Goal: Communication & Community: Participate in discussion

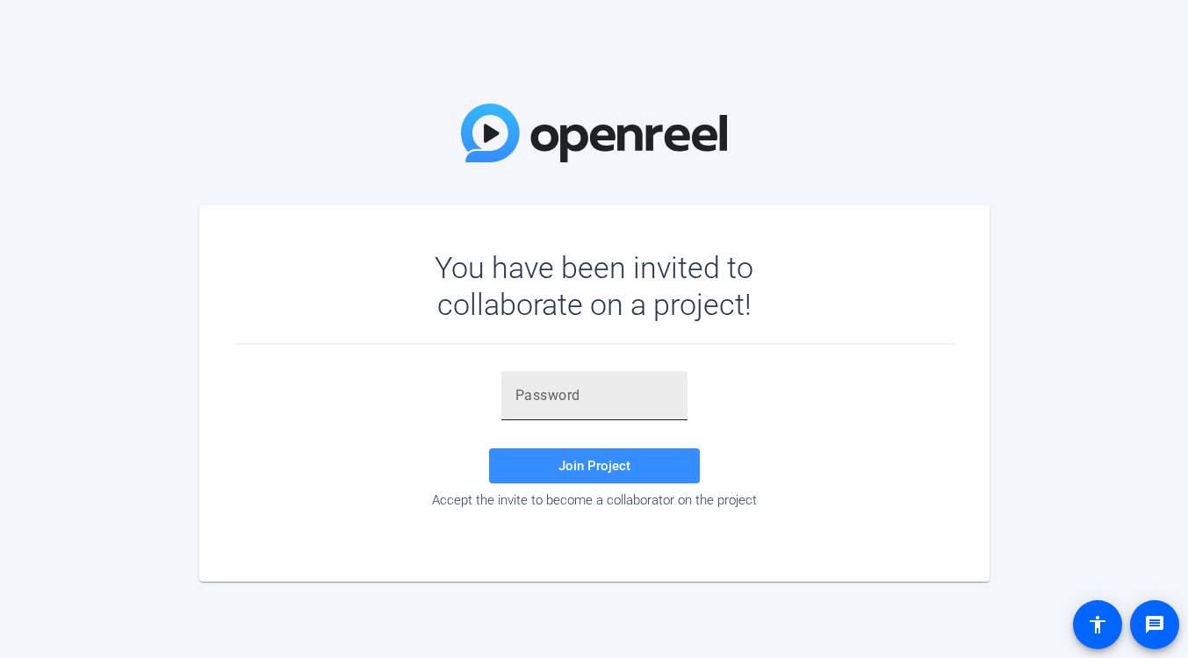
click at [628, 406] on div at bounding box center [594, 395] width 158 height 49
paste input "a6=c']"
type input "a6=c']"
click at [583, 467] on span "Join Project" at bounding box center [594, 466] width 72 height 16
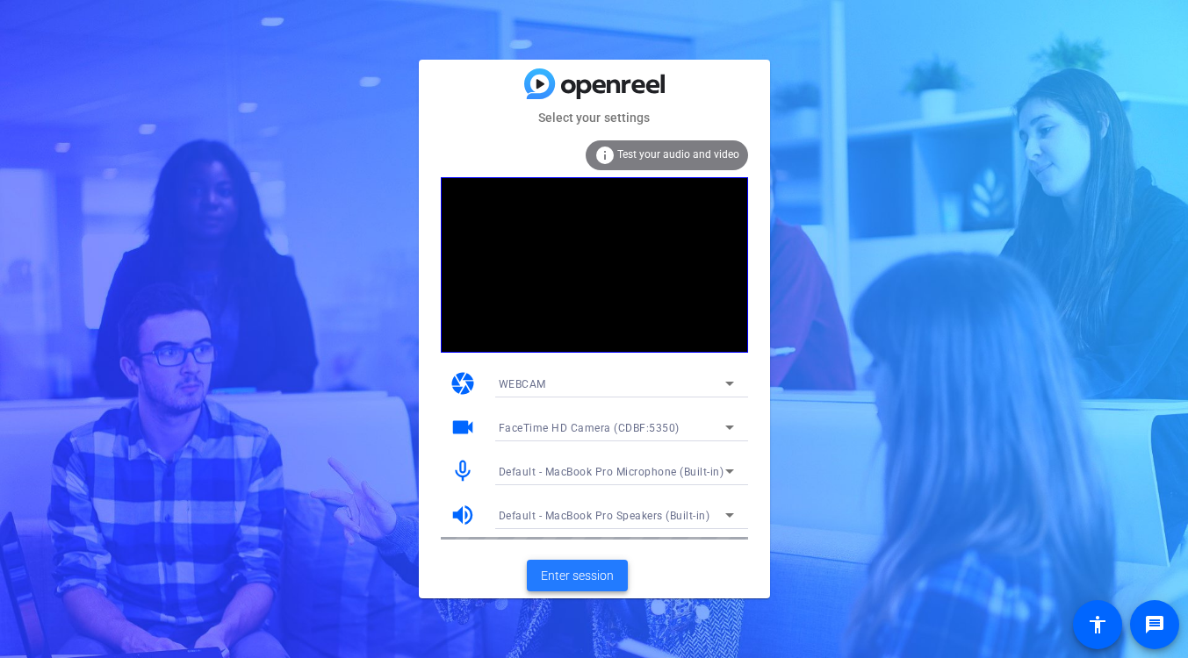
click at [558, 569] on span "Enter session" at bounding box center [577, 576] width 73 height 18
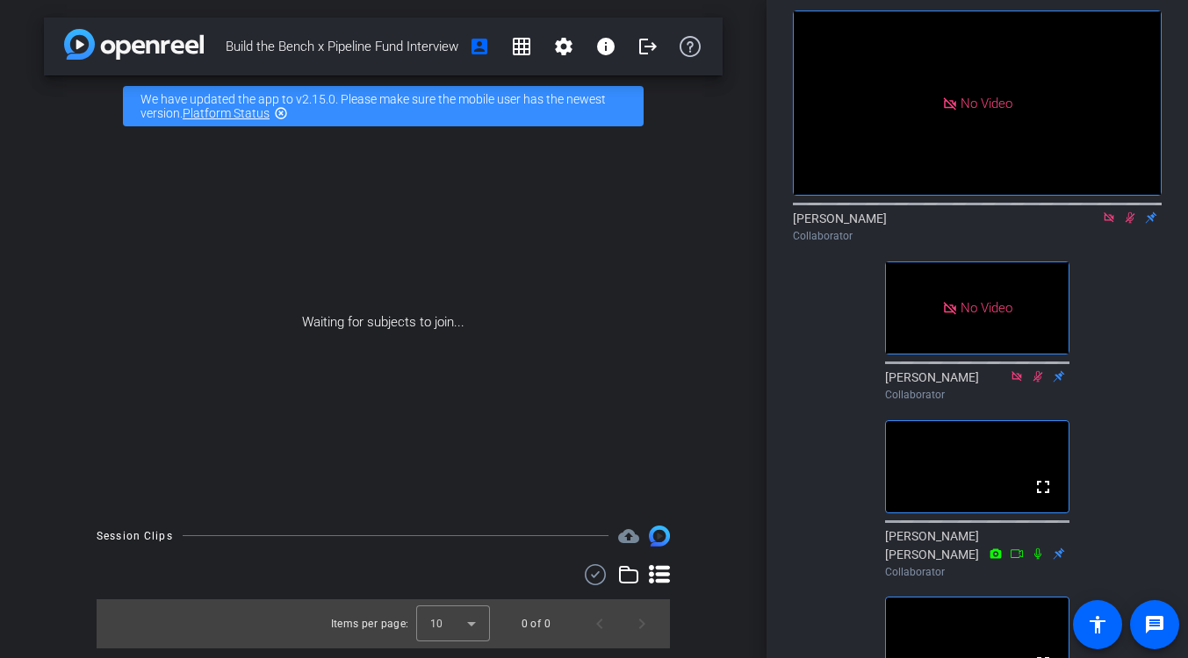
scroll to position [75, 0]
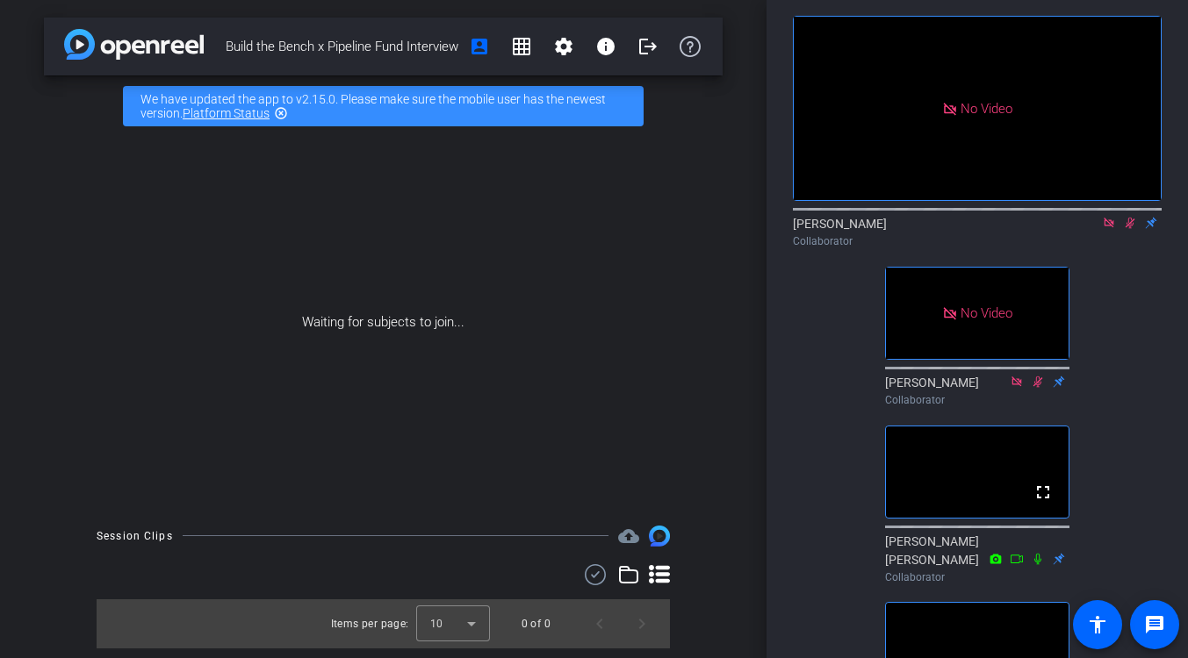
click at [1130, 229] on icon at bounding box center [1130, 223] width 10 height 11
click at [1109, 227] on icon at bounding box center [1108, 223] width 10 height 10
click at [1105, 229] on icon at bounding box center [1108, 223] width 7 height 11
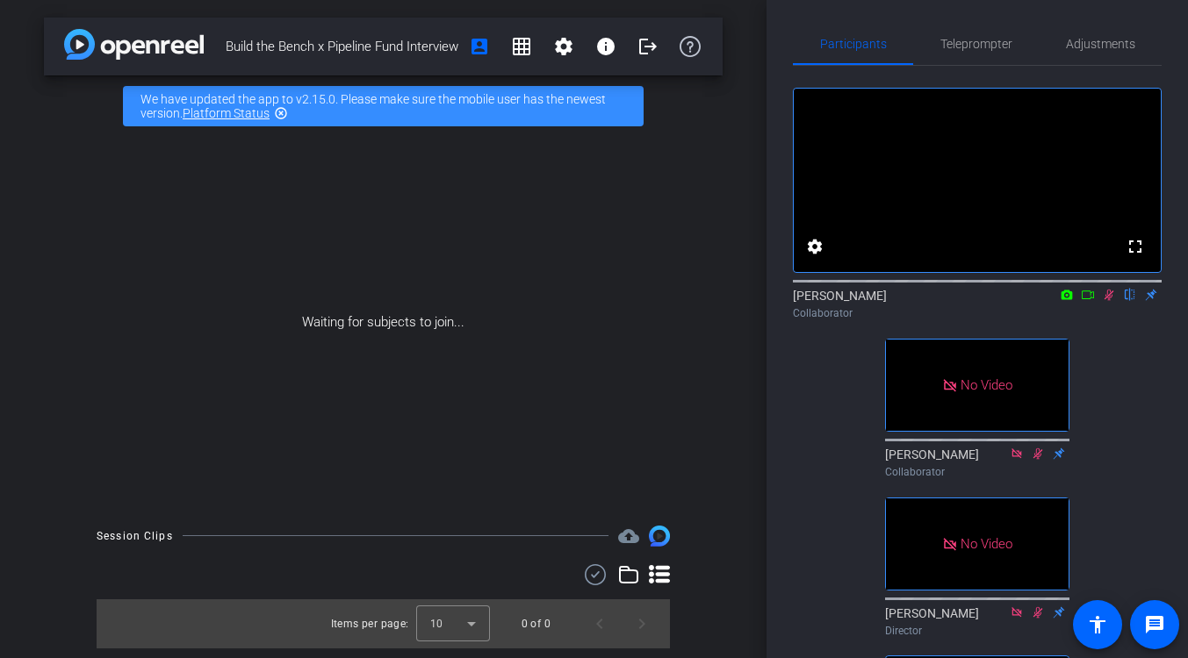
scroll to position [0, 0]
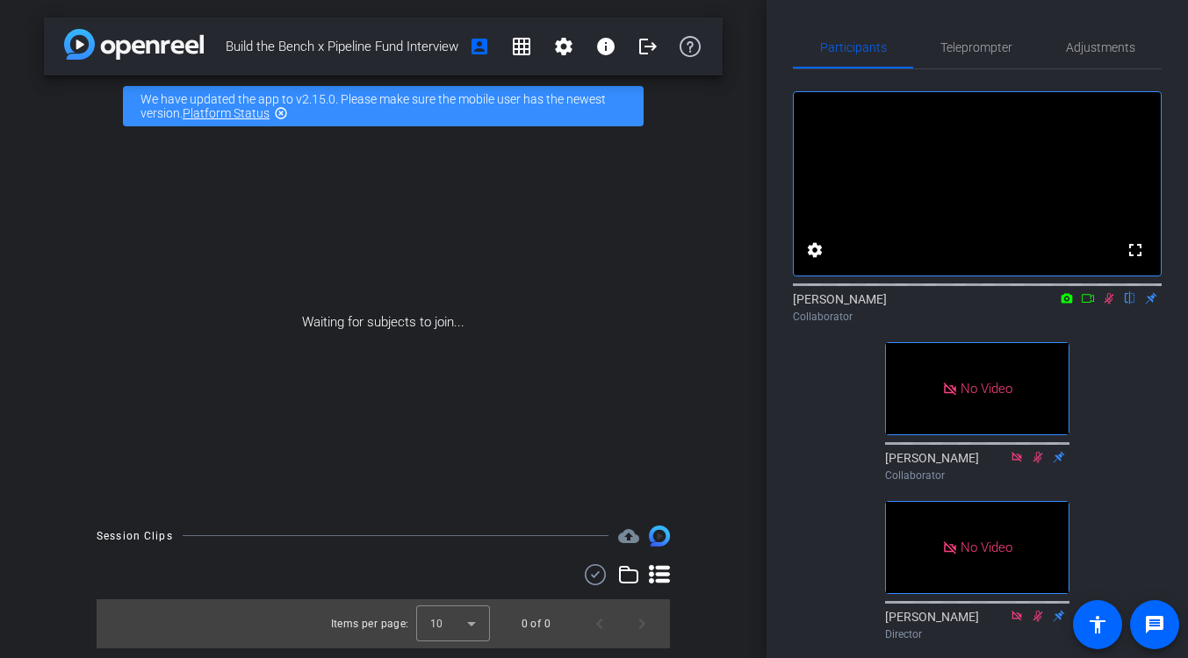
click at [1088, 303] on icon at bounding box center [1087, 298] width 12 height 9
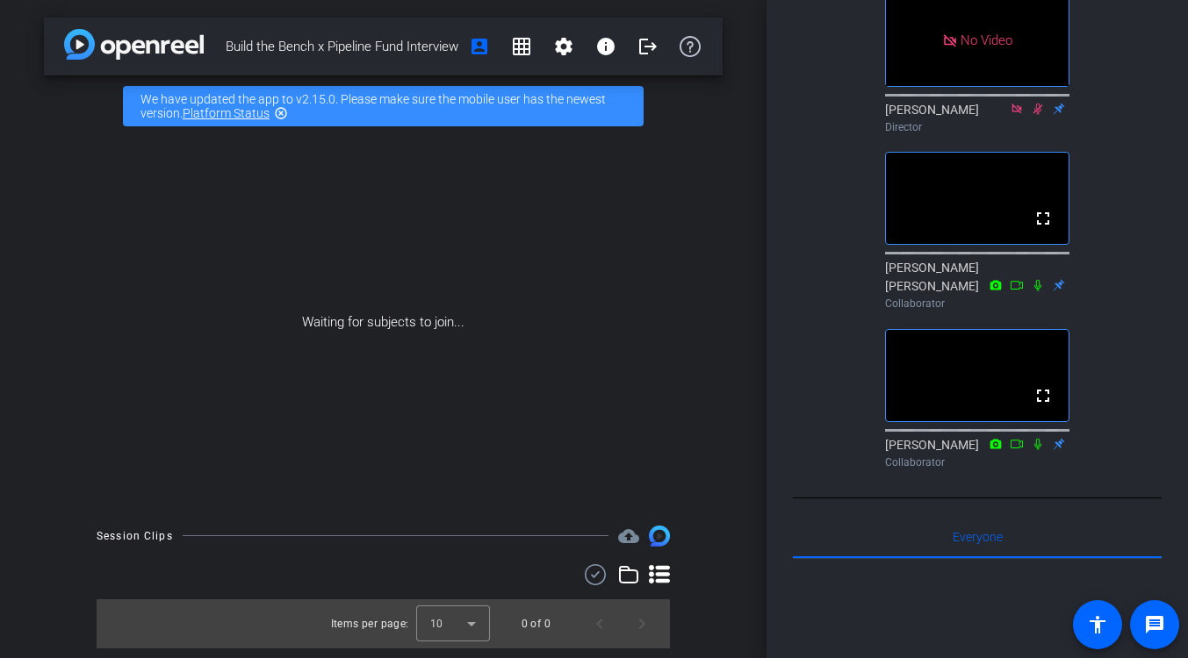
scroll to position [521, 0]
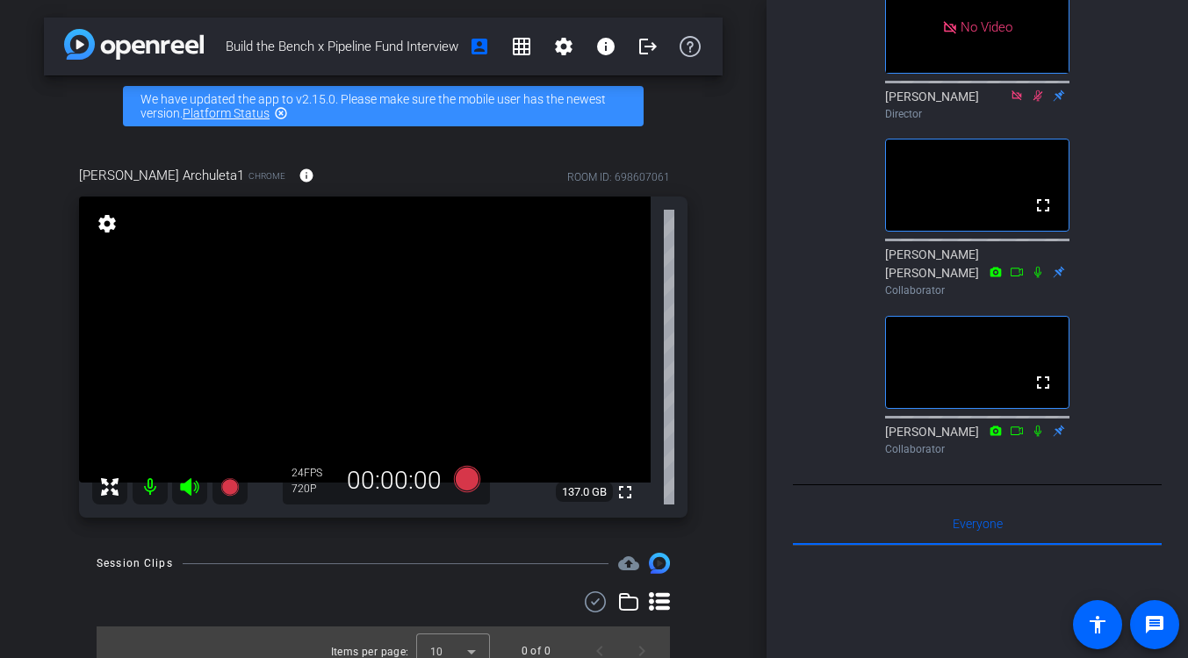
click at [990, 122] on div "Director" at bounding box center [977, 114] width 184 height 16
click at [1016, 102] on icon at bounding box center [1016, 96] width 14 height 12
click at [1016, 100] on icon at bounding box center [1016, 95] width 10 height 10
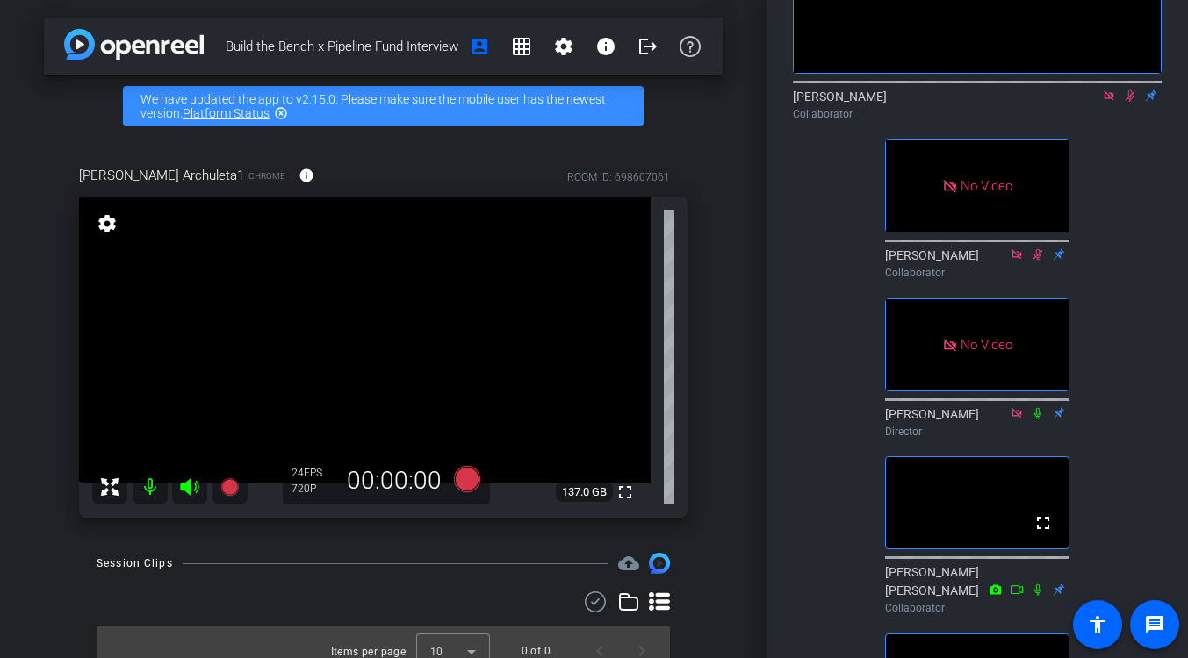
scroll to position [181, 0]
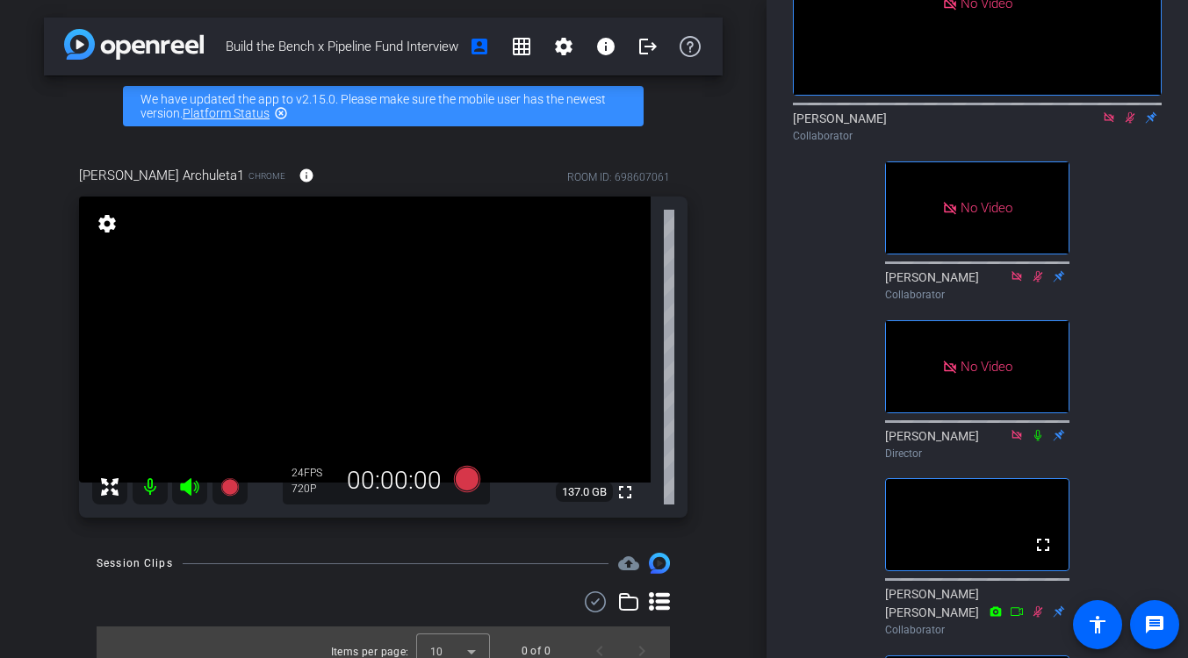
click at [1108, 122] on icon at bounding box center [1108, 117] width 10 height 10
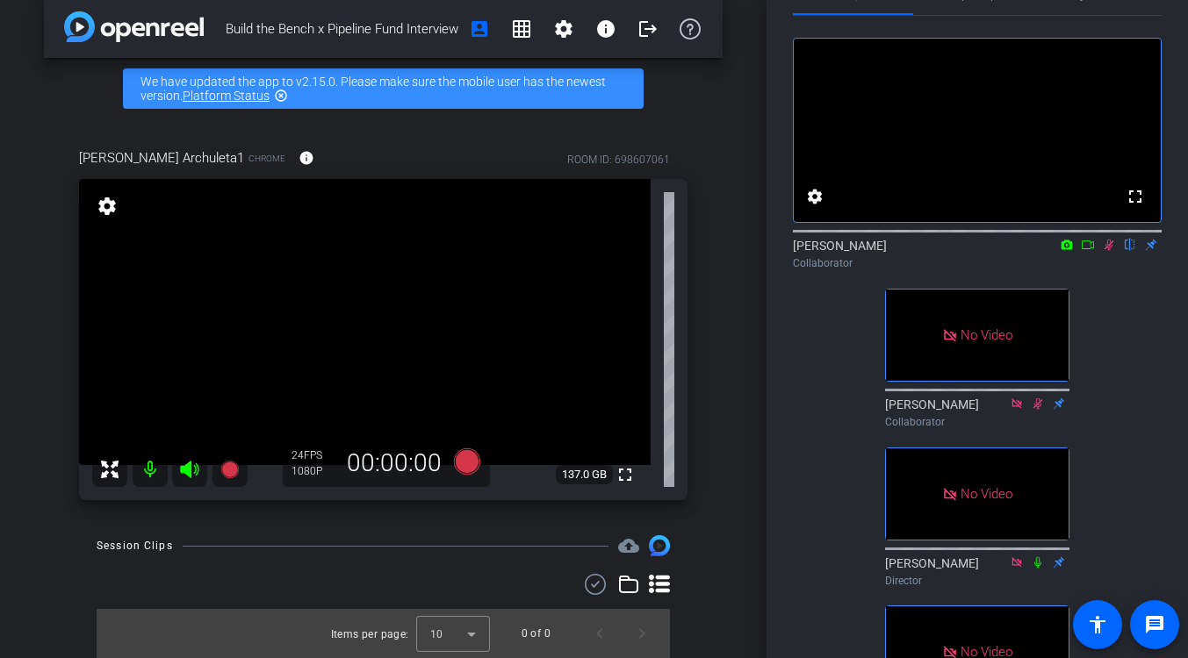
scroll to position [54, 0]
click at [1107, 250] on icon at bounding box center [1109, 244] width 10 height 11
click at [1107, 250] on icon at bounding box center [1108, 244] width 7 height 11
click at [1109, 250] on icon at bounding box center [1109, 244] width 10 height 11
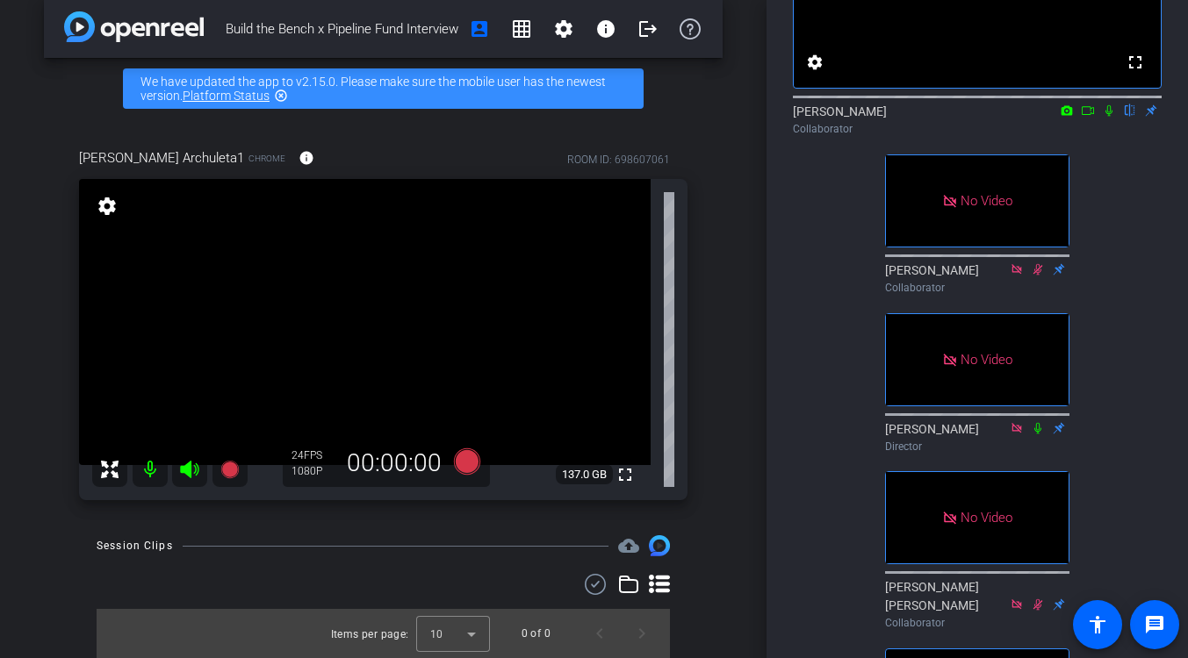
scroll to position [169, 0]
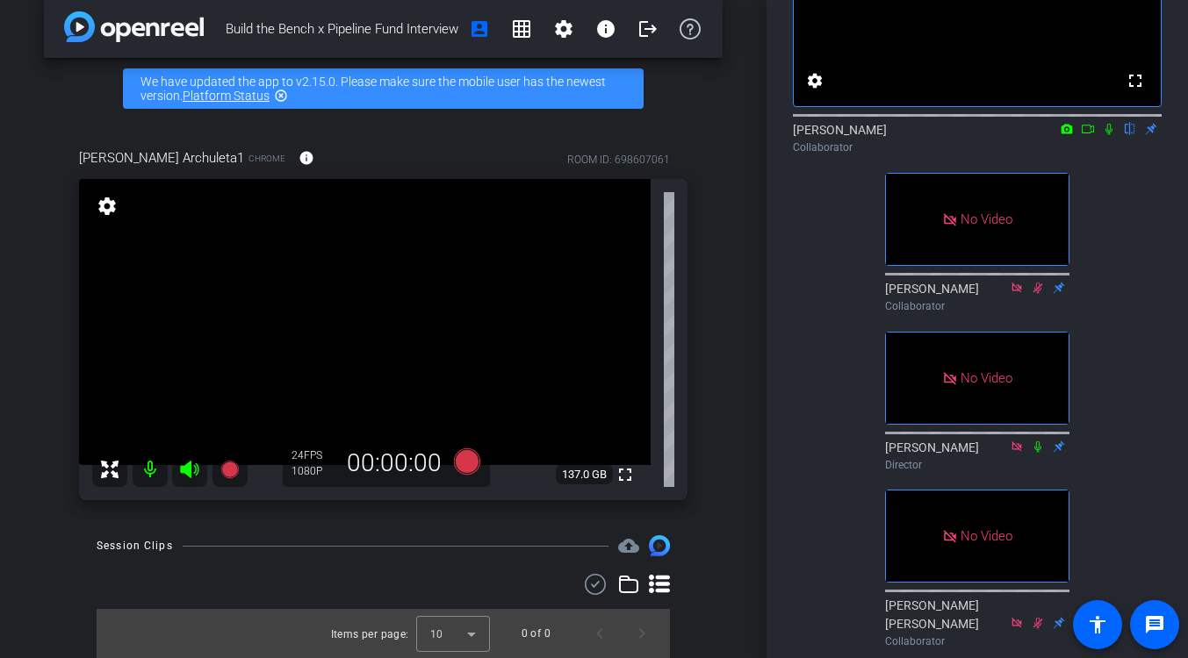
click at [1109, 135] on icon at bounding box center [1108, 129] width 7 height 11
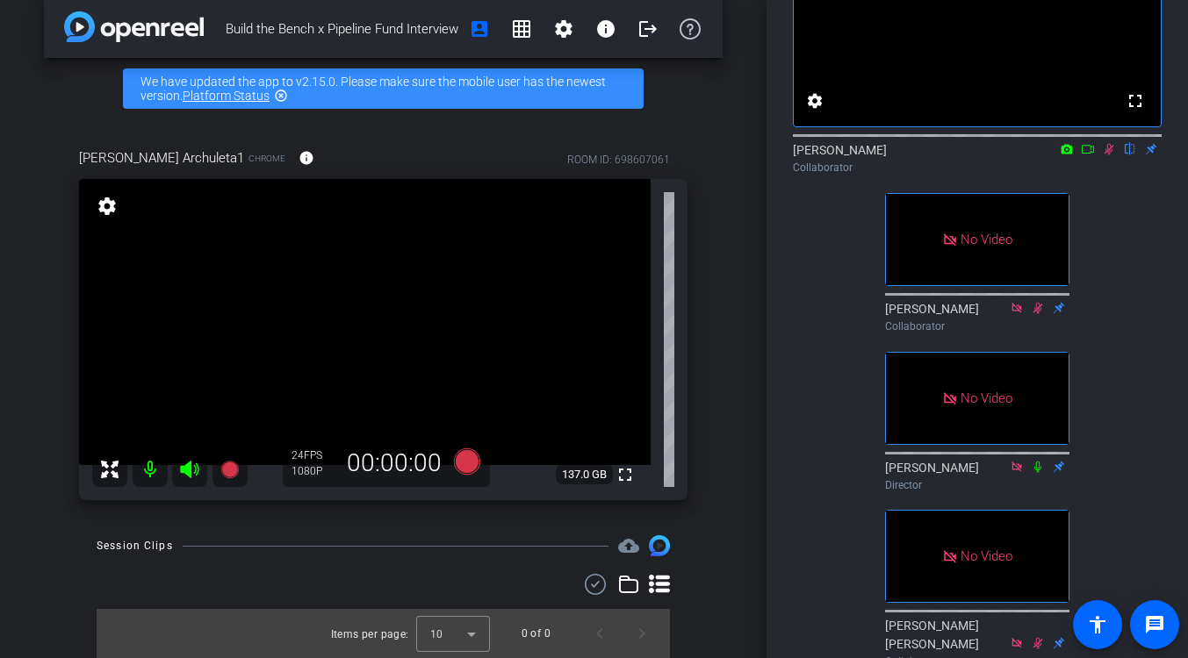
scroll to position [127, 0]
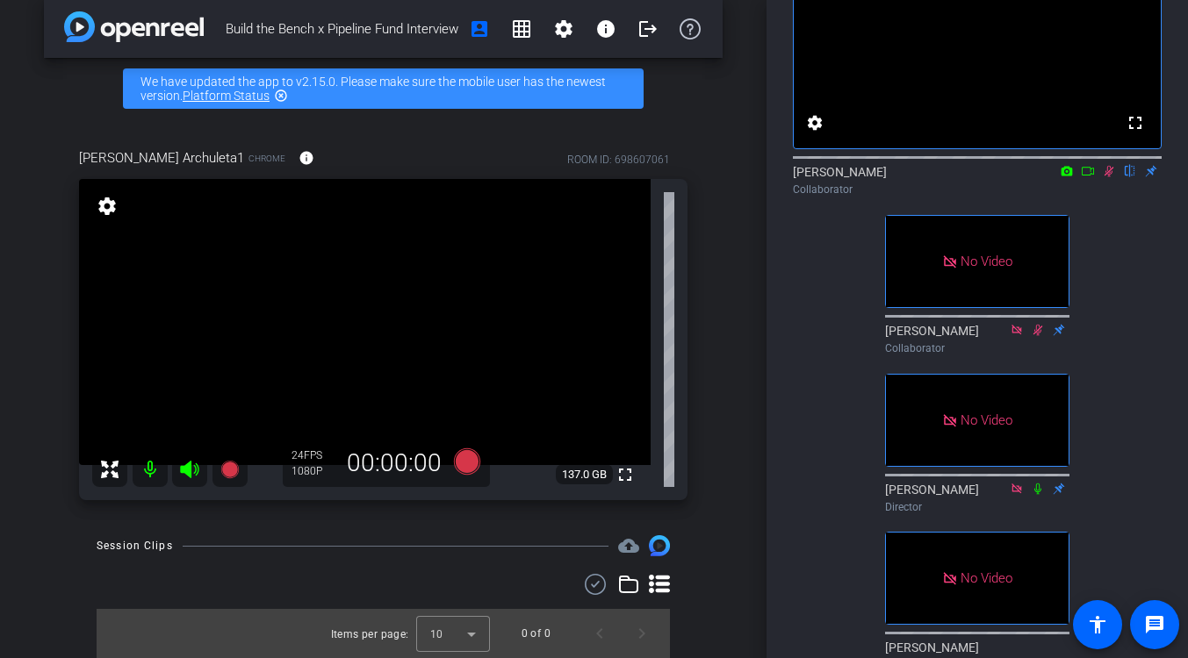
click at [1088, 177] on icon at bounding box center [1088, 171] width 14 height 12
click at [1106, 176] on icon at bounding box center [1108, 171] width 10 height 10
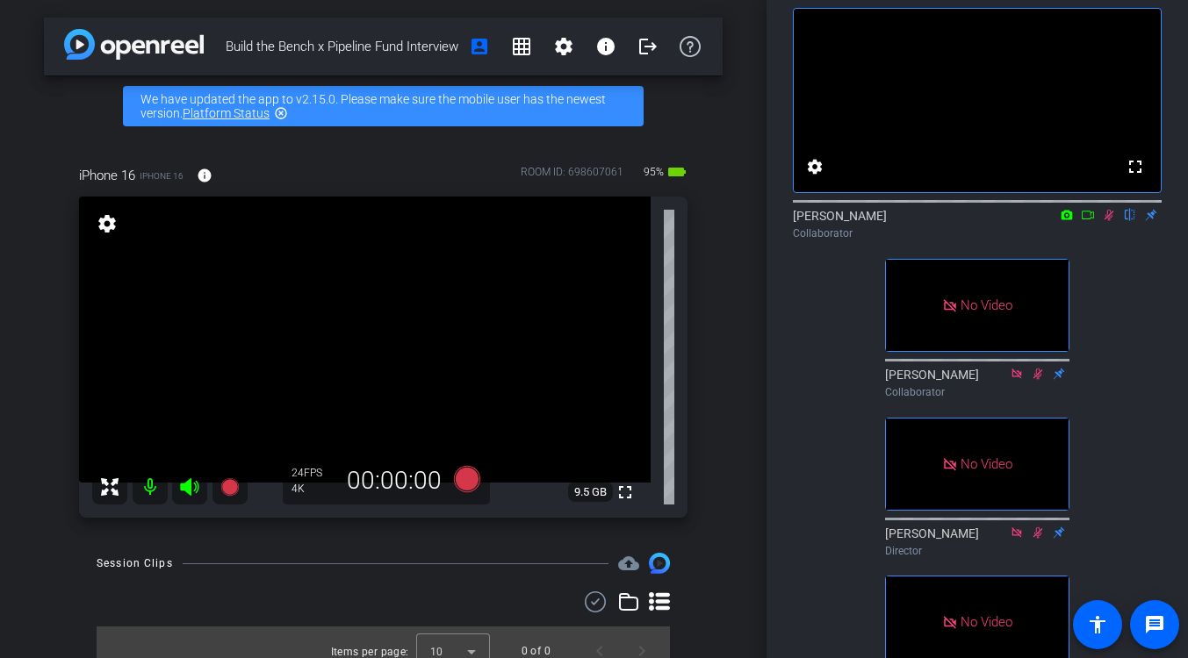
scroll to position [84, 0]
click at [1108, 220] on icon at bounding box center [1109, 214] width 14 height 12
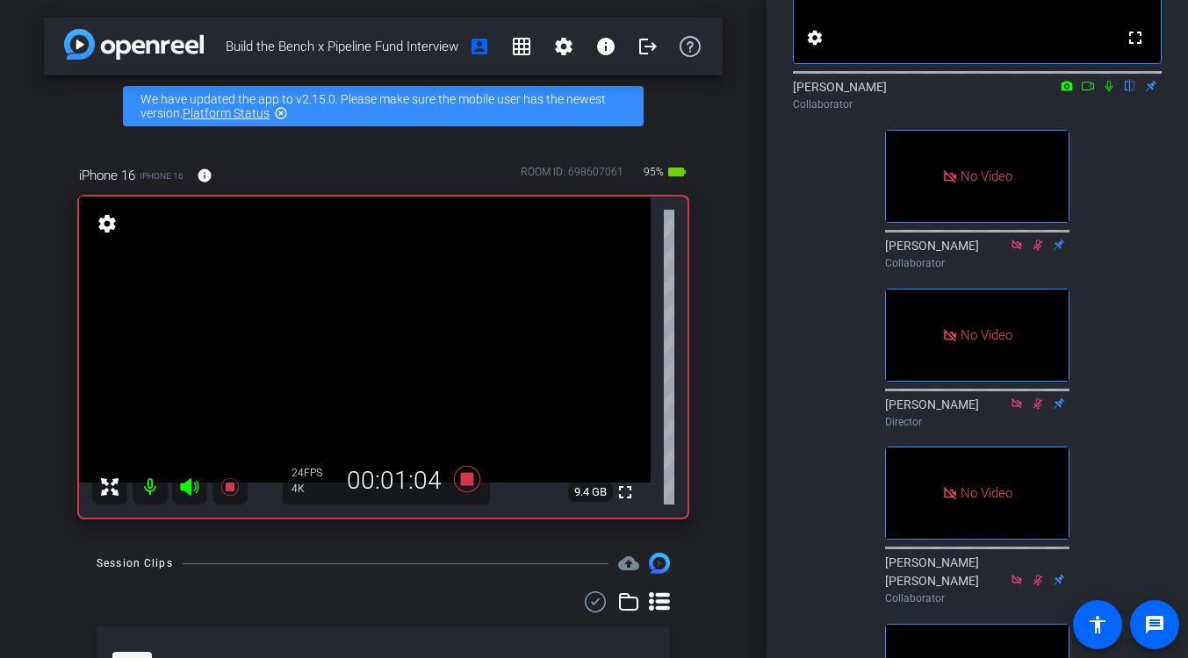
scroll to position [137, 0]
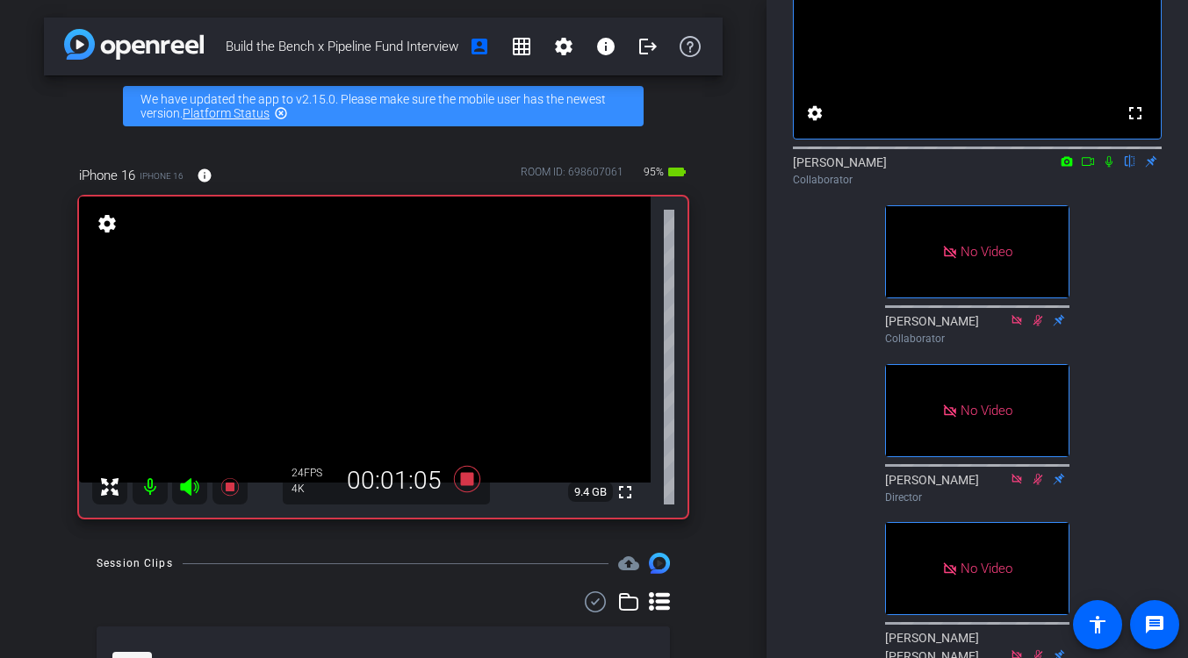
click at [1086, 168] on icon at bounding box center [1088, 161] width 14 height 12
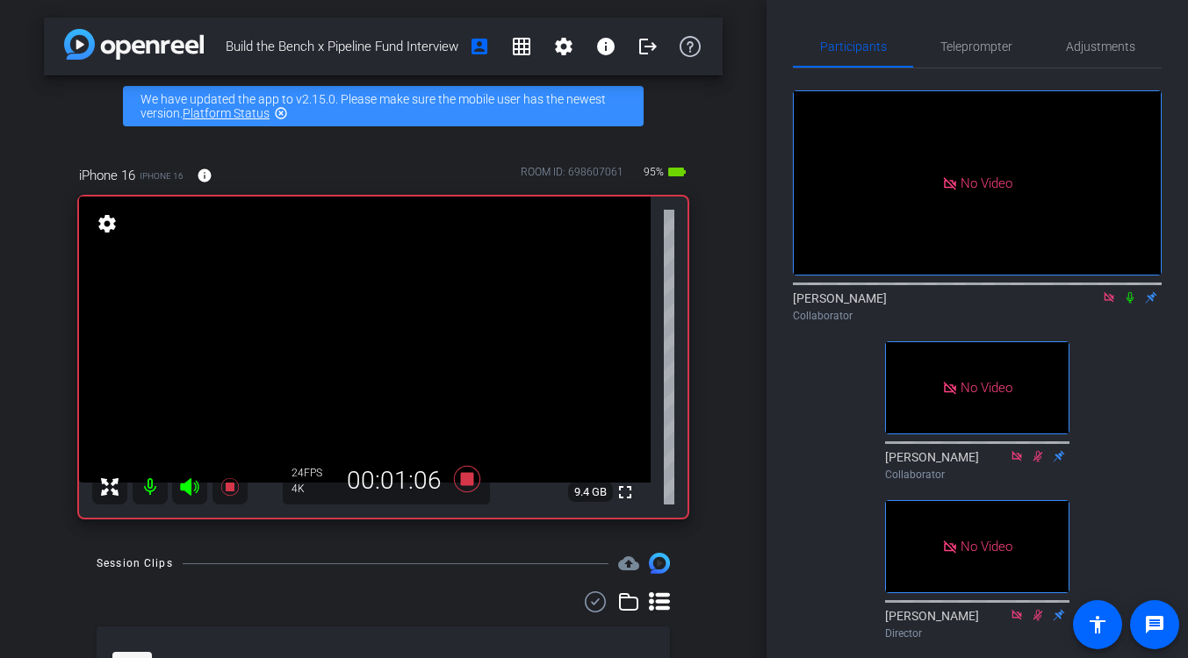
scroll to position [0, 0]
click at [1132, 305] on icon at bounding box center [1129, 298] width 7 height 11
click at [1131, 305] on icon at bounding box center [1130, 298] width 14 height 12
click at [1132, 305] on icon at bounding box center [1130, 298] width 14 height 12
click at [1131, 305] on icon at bounding box center [1130, 298] width 14 height 12
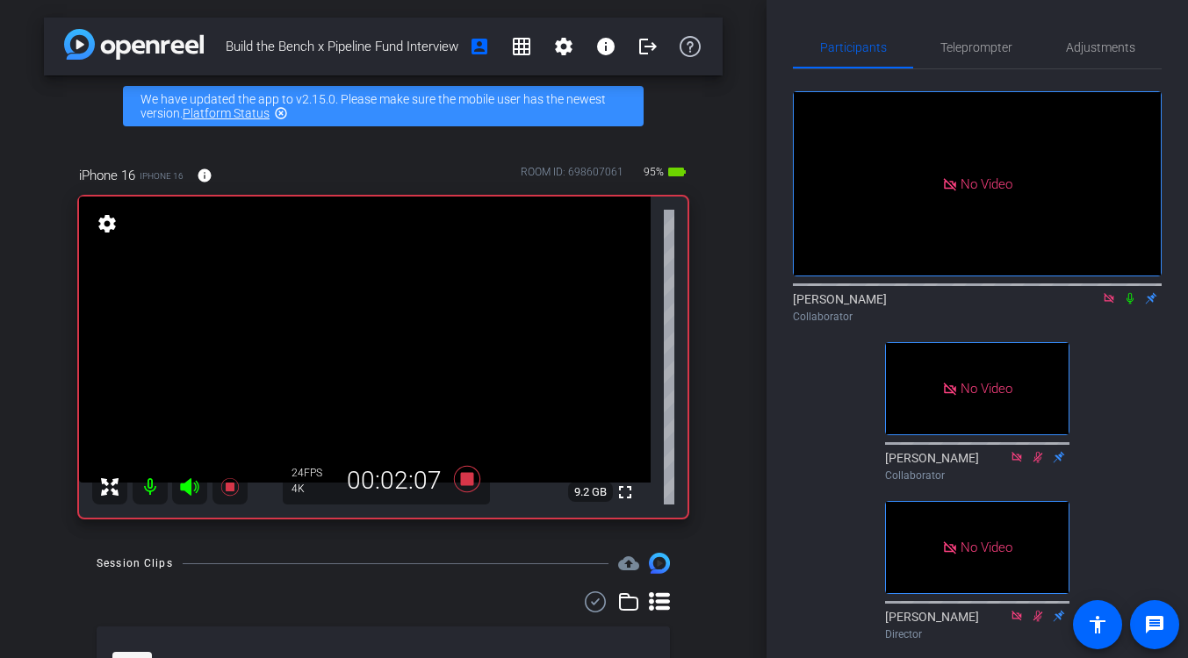
click at [1131, 305] on icon at bounding box center [1129, 298] width 7 height 11
click at [1129, 305] on icon at bounding box center [1130, 298] width 10 height 11
click at [1131, 305] on icon at bounding box center [1130, 298] width 14 height 12
click at [1132, 305] on icon at bounding box center [1130, 298] width 14 height 12
click at [1129, 305] on icon at bounding box center [1129, 298] width 7 height 11
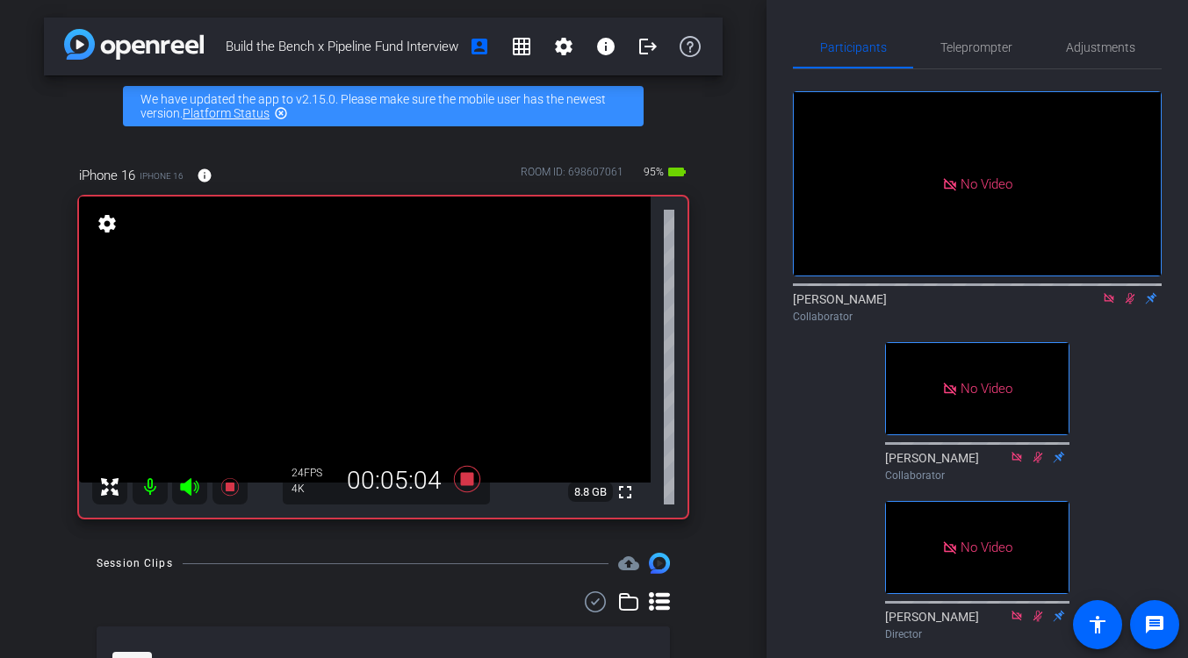
click at [1127, 305] on icon at bounding box center [1130, 298] width 14 height 12
click at [1130, 305] on icon at bounding box center [1130, 298] width 14 height 12
click at [1131, 305] on icon at bounding box center [1130, 298] width 14 height 12
click at [1128, 305] on icon at bounding box center [1130, 298] width 14 height 12
click at [1143, 380] on div "No Video Lucy Goss Collaborator No Video Jac Juengst Collaborator No Video Germ…" at bounding box center [977, 526] width 369 height 914
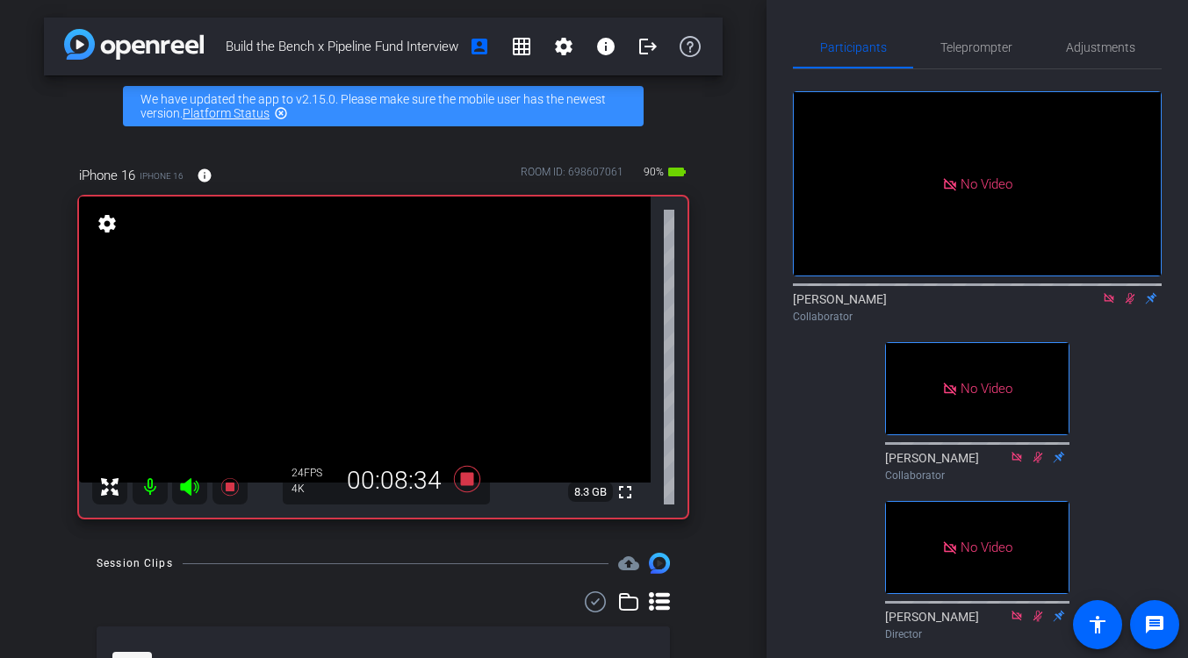
click at [1128, 305] on icon at bounding box center [1130, 298] width 14 height 12
click at [1134, 305] on icon at bounding box center [1130, 298] width 14 height 12
click at [1132, 305] on icon at bounding box center [1129, 298] width 7 height 11
click at [1132, 305] on icon at bounding box center [1130, 298] width 10 height 11
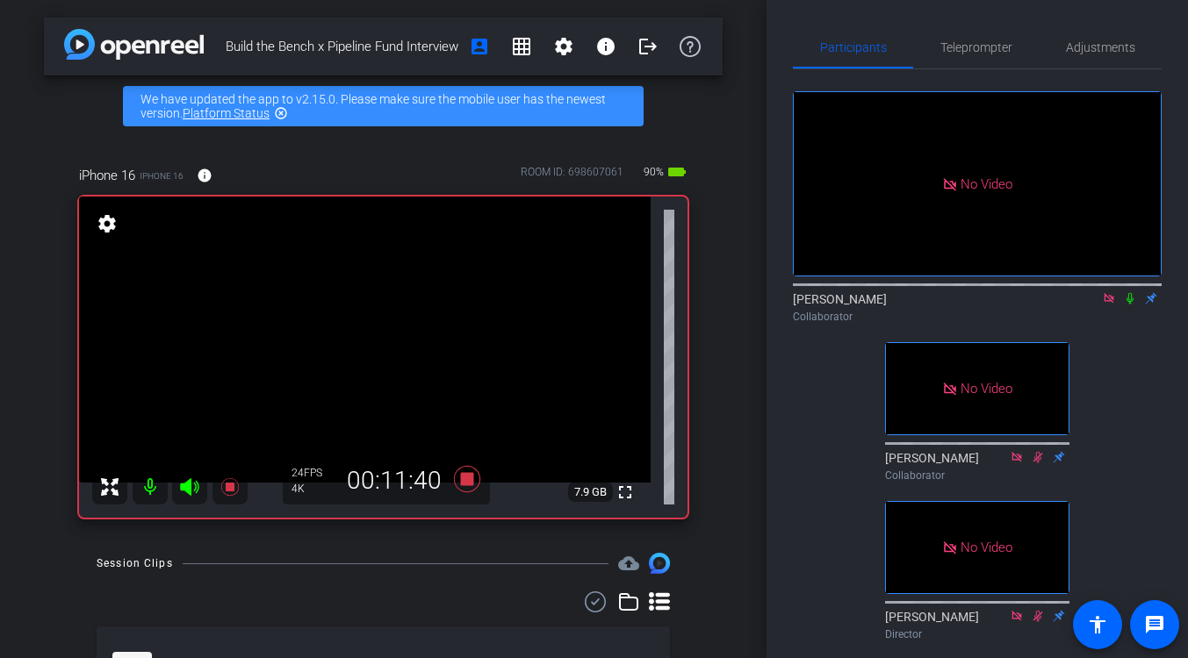
click at [1126, 305] on icon at bounding box center [1129, 298] width 7 height 11
click at [1130, 305] on icon at bounding box center [1130, 298] width 14 height 12
click at [1129, 305] on icon at bounding box center [1130, 298] width 14 height 12
click at [1130, 305] on icon at bounding box center [1130, 298] width 10 height 11
click at [1132, 305] on icon at bounding box center [1130, 298] width 14 height 12
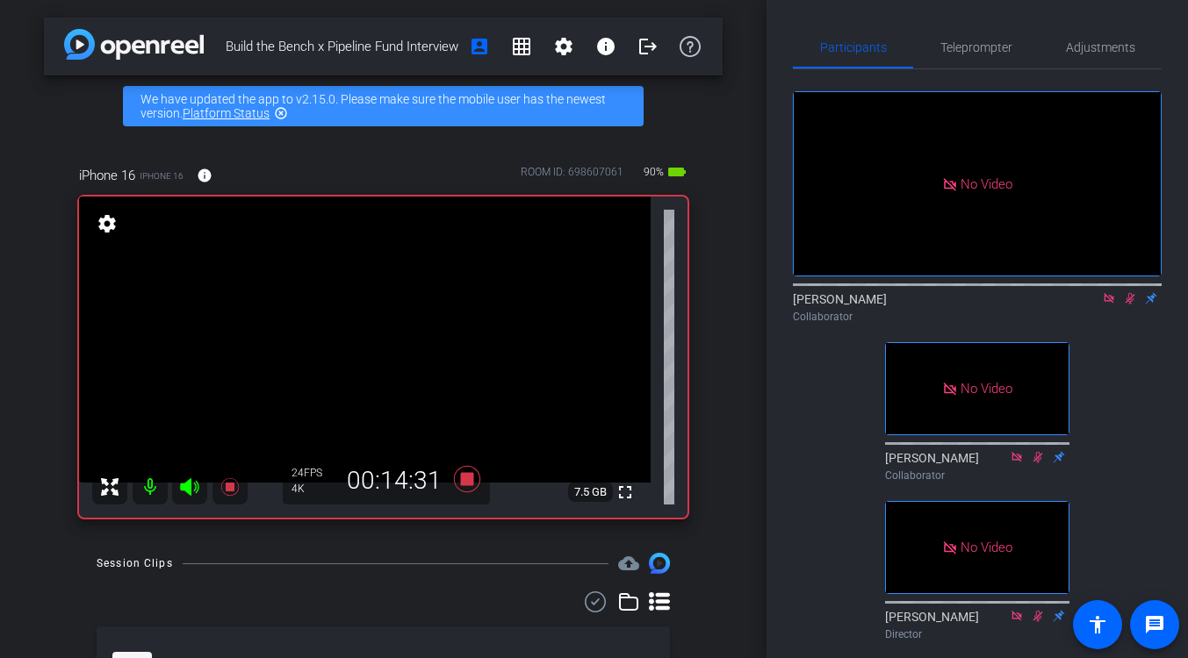
click at [1130, 305] on icon at bounding box center [1130, 298] width 14 height 12
click at [1128, 305] on icon at bounding box center [1130, 298] width 14 height 12
click at [1131, 305] on icon at bounding box center [1130, 298] width 14 height 12
click at [1130, 305] on icon at bounding box center [1130, 298] width 14 height 12
click at [1131, 305] on icon at bounding box center [1130, 298] width 14 height 12
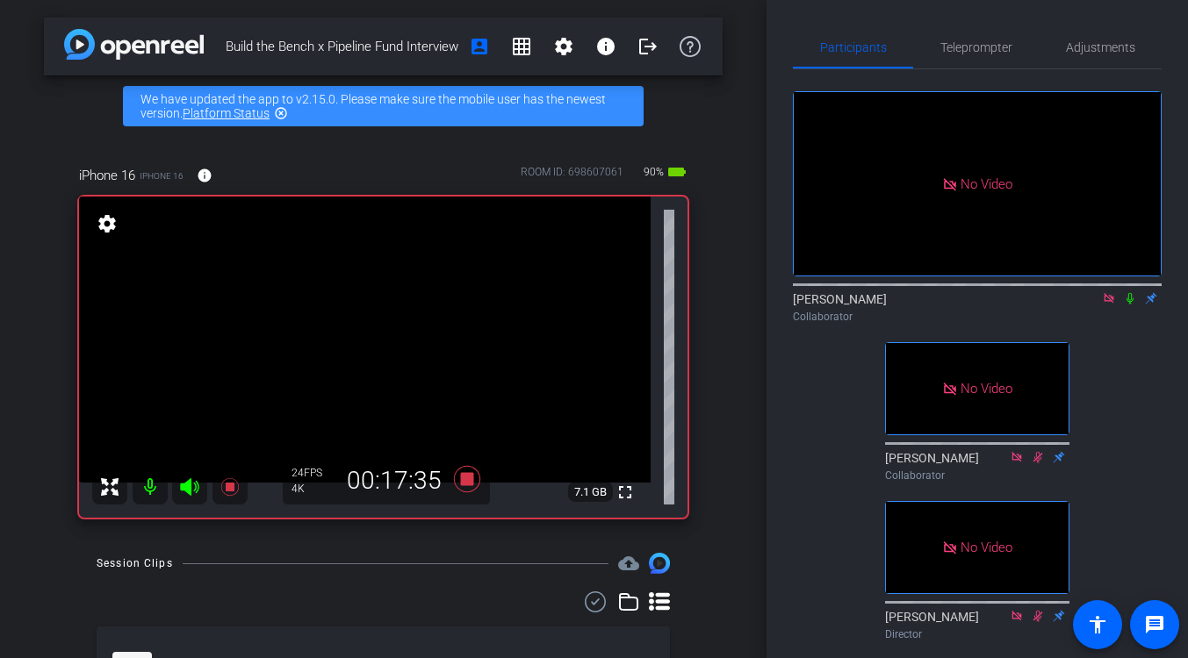
click at [1132, 305] on icon at bounding box center [1130, 298] width 14 height 12
click at [1131, 305] on icon at bounding box center [1130, 298] width 10 height 11
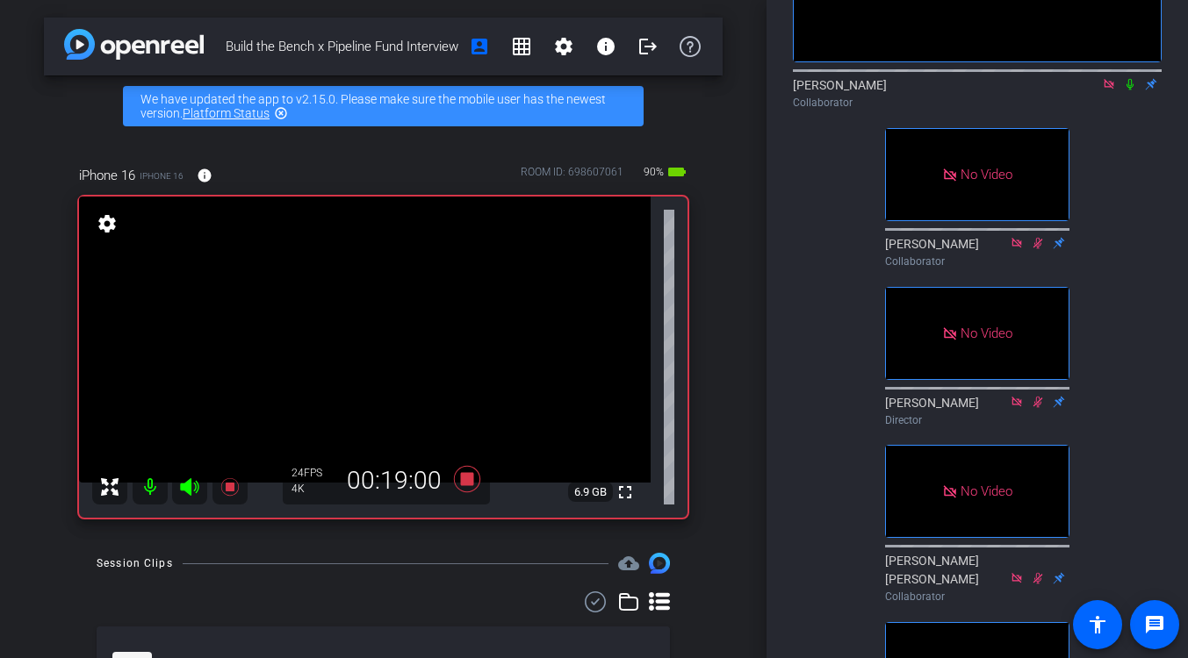
scroll to position [212, 0]
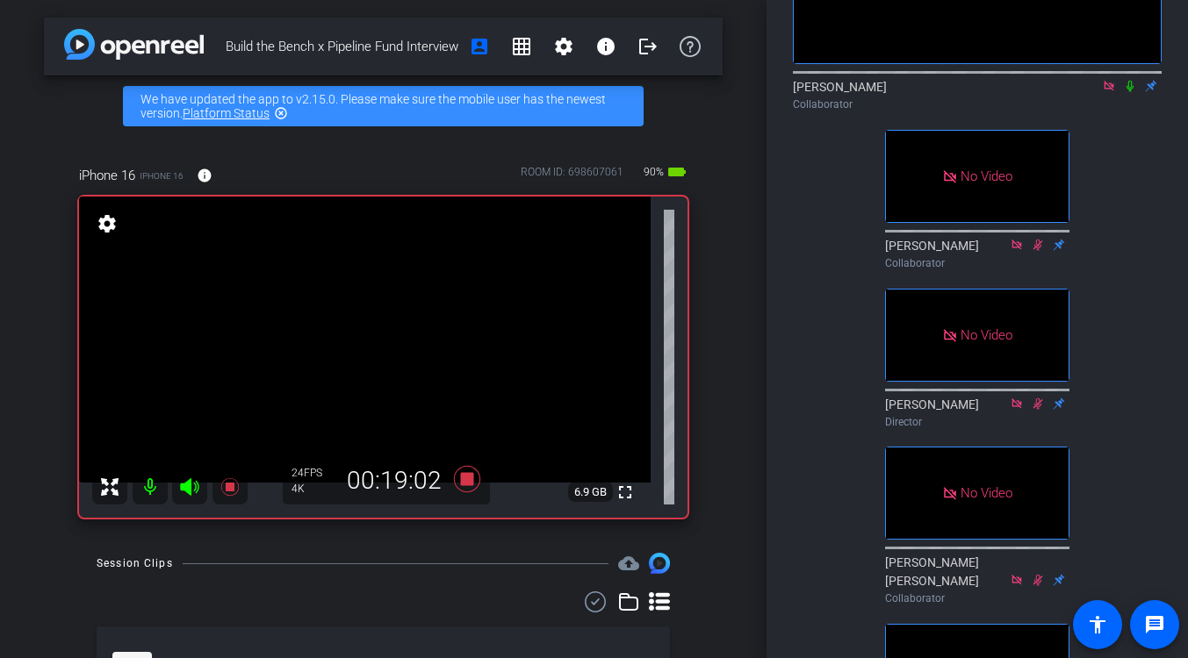
click at [1126, 92] on icon at bounding box center [1130, 86] width 14 height 12
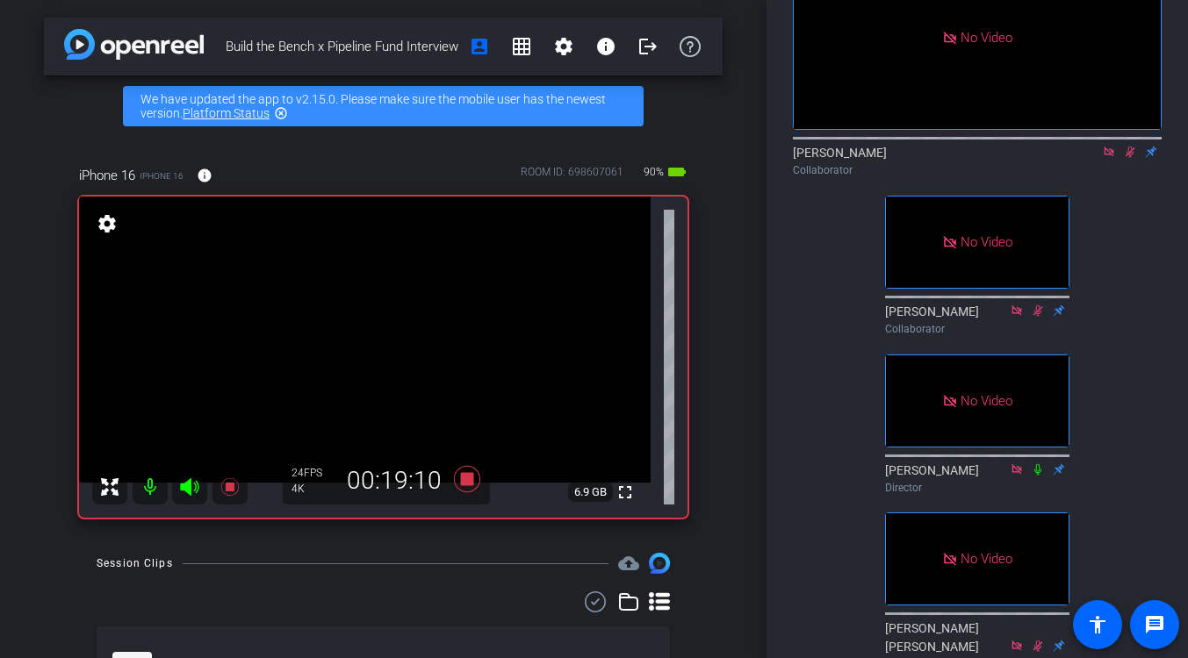
scroll to position [136, 0]
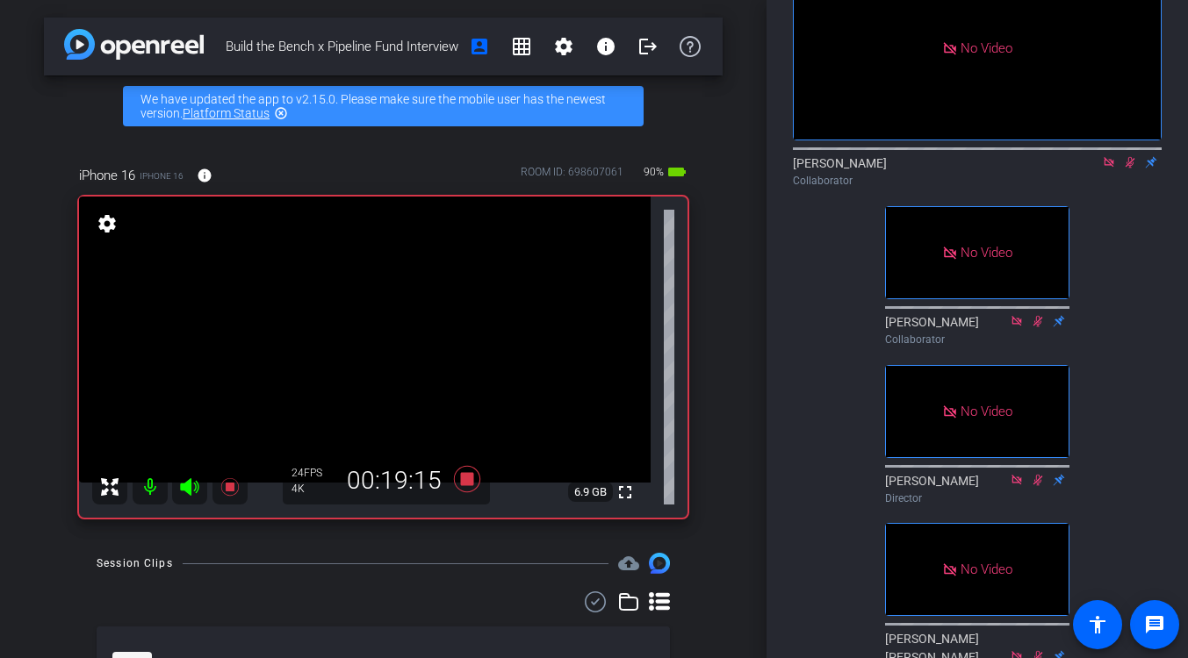
click at [1111, 167] on icon at bounding box center [1108, 162] width 10 height 10
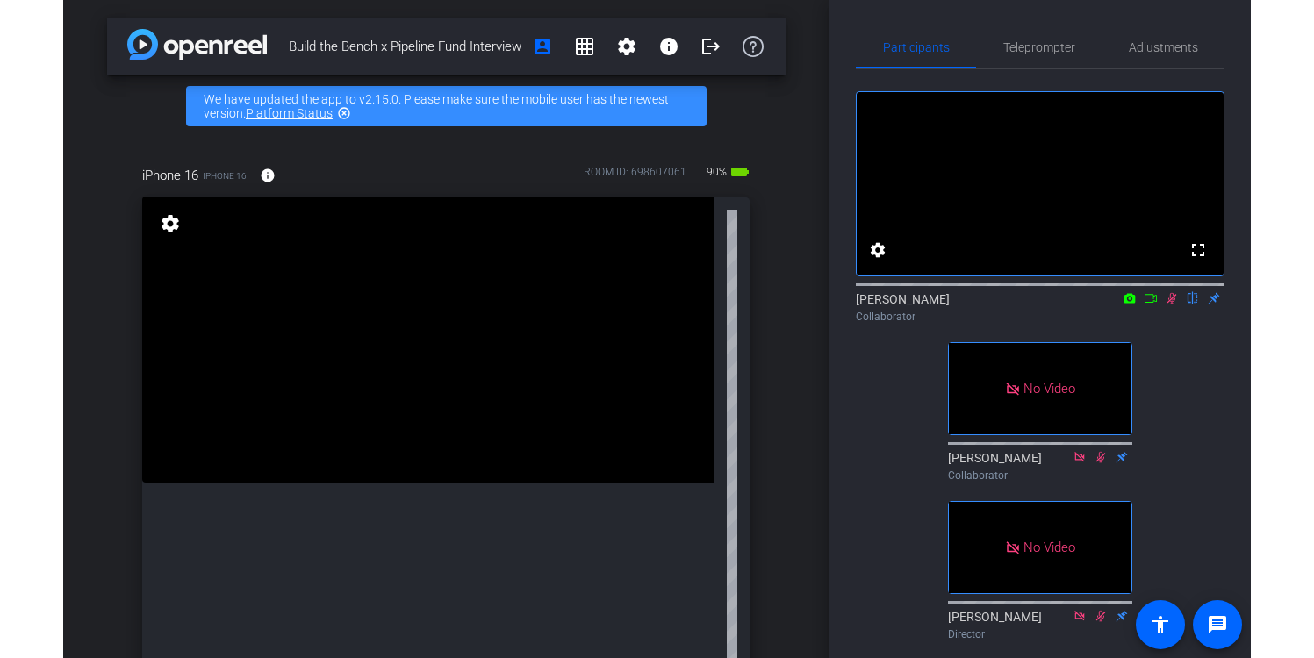
scroll to position [23, 0]
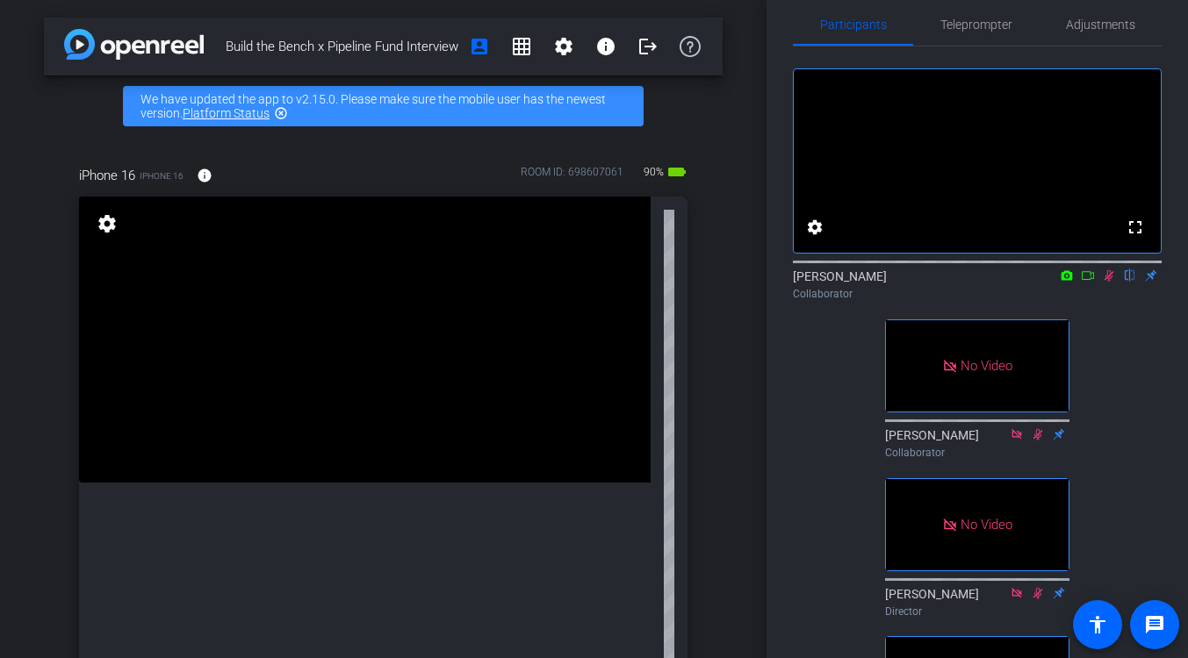
click at [1110, 282] on icon at bounding box center [1109, 275] width 10 height 11
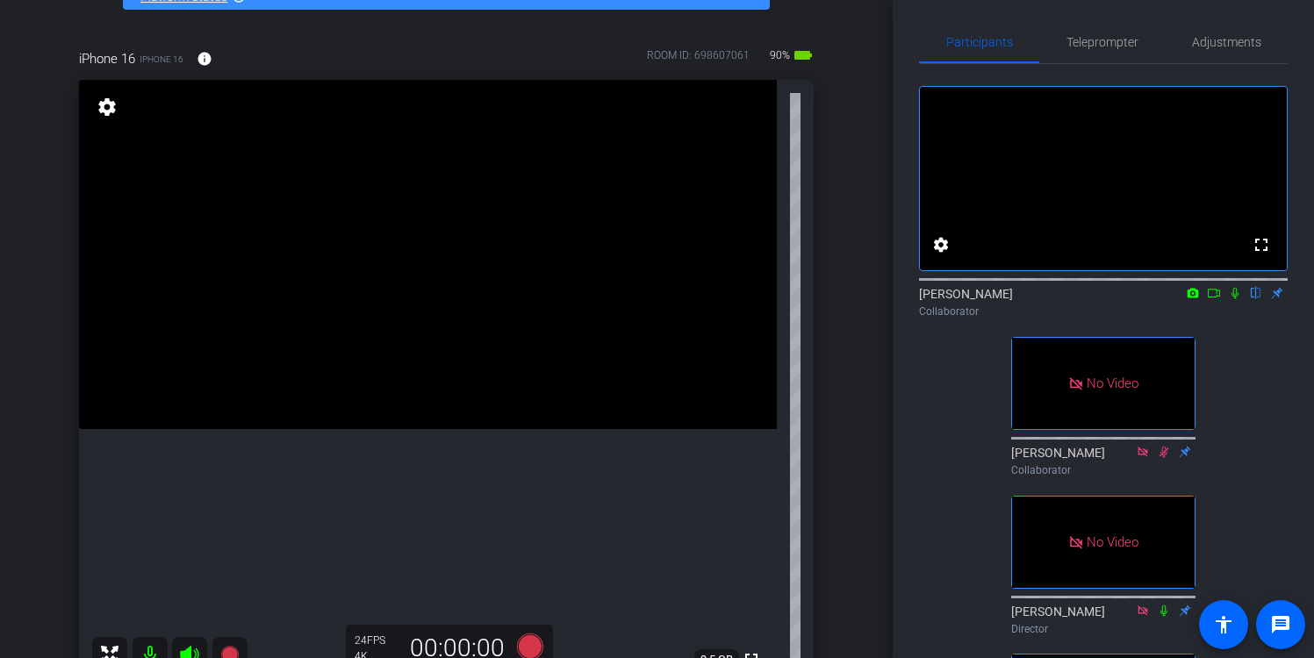
scroll to position [1, 0]
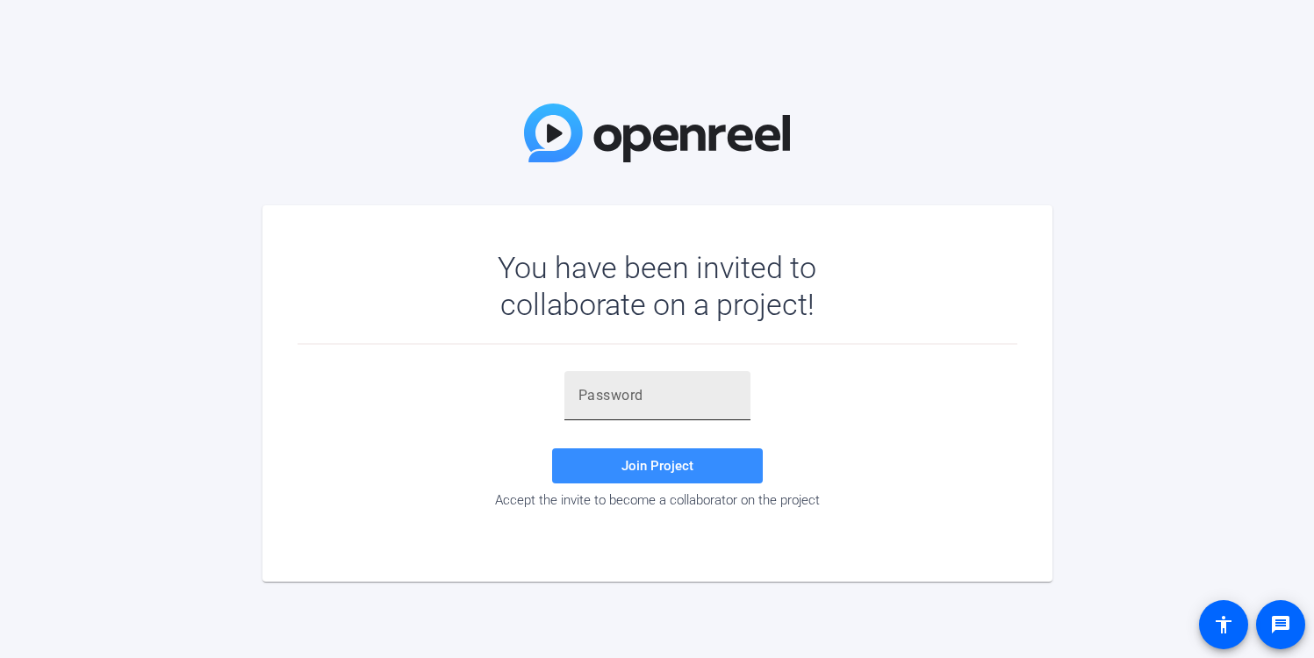
click at [594, 398] on input "text" at bounding box center [657, 395] width 158 height 21
paste input "sZ!0#e"
type input "sZ!0#e"
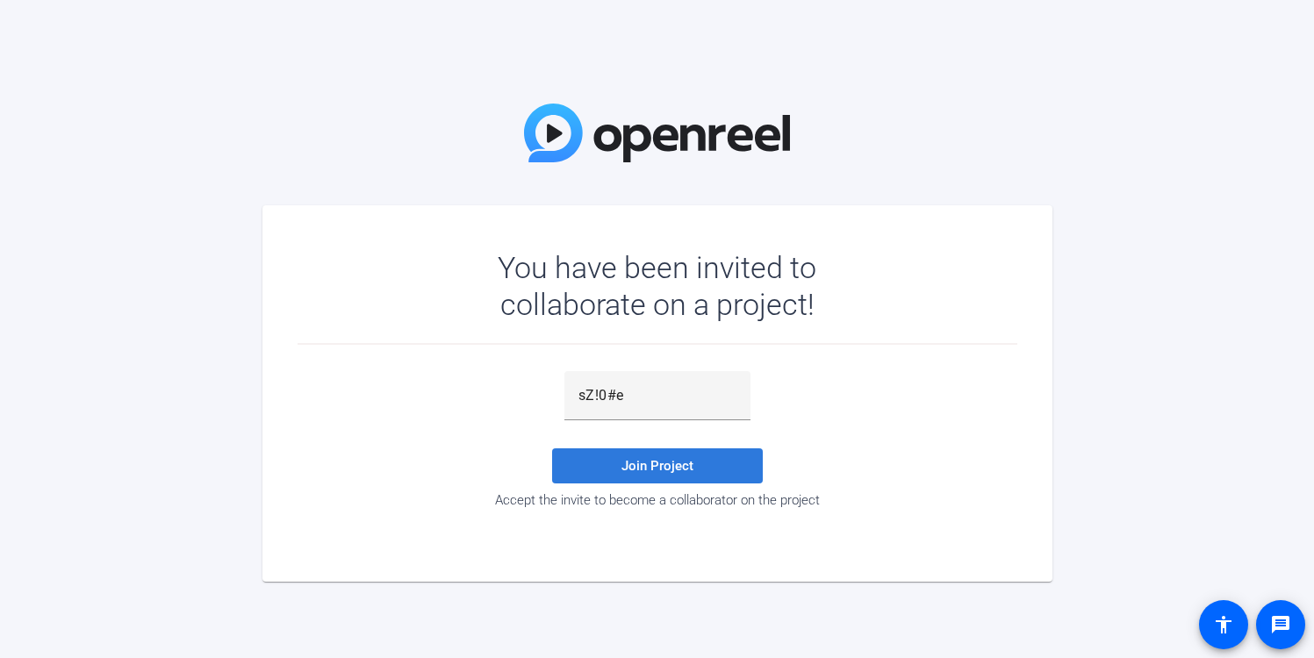
click at [601, 454] on span at bounding box center [657, 466] width 211 height 42
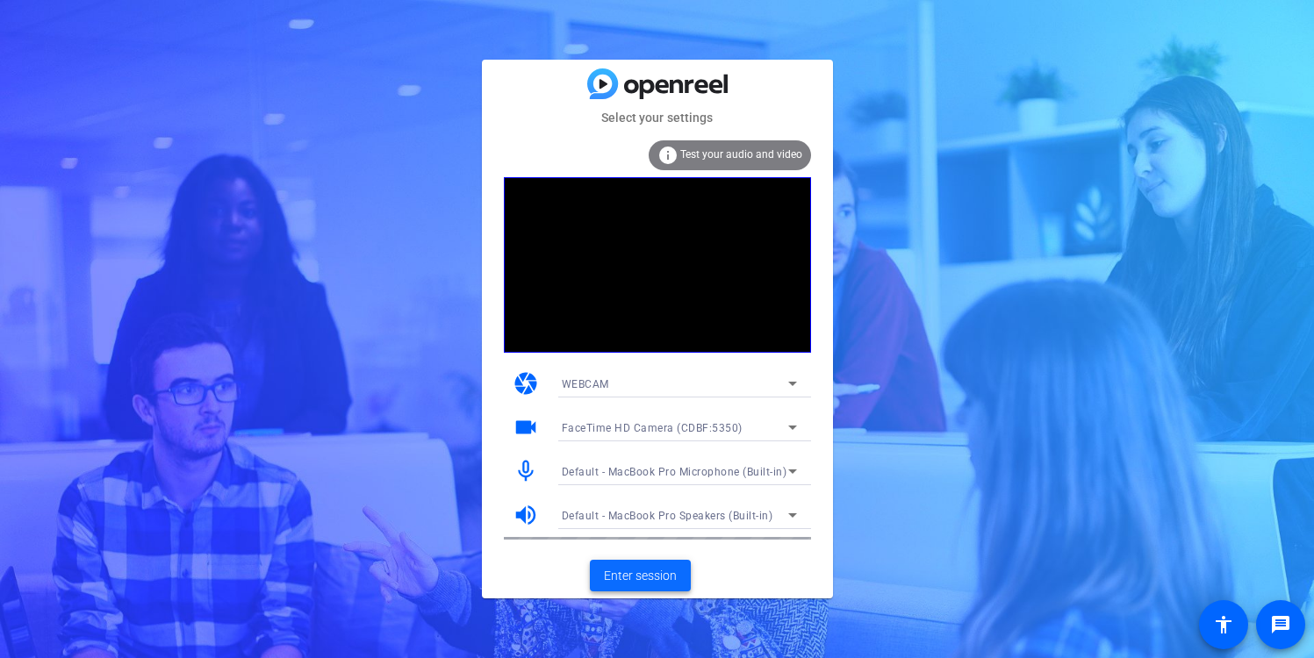
click at [635, 578] on span "Enter session" at bounding box center [640, 576] width 73 height 18
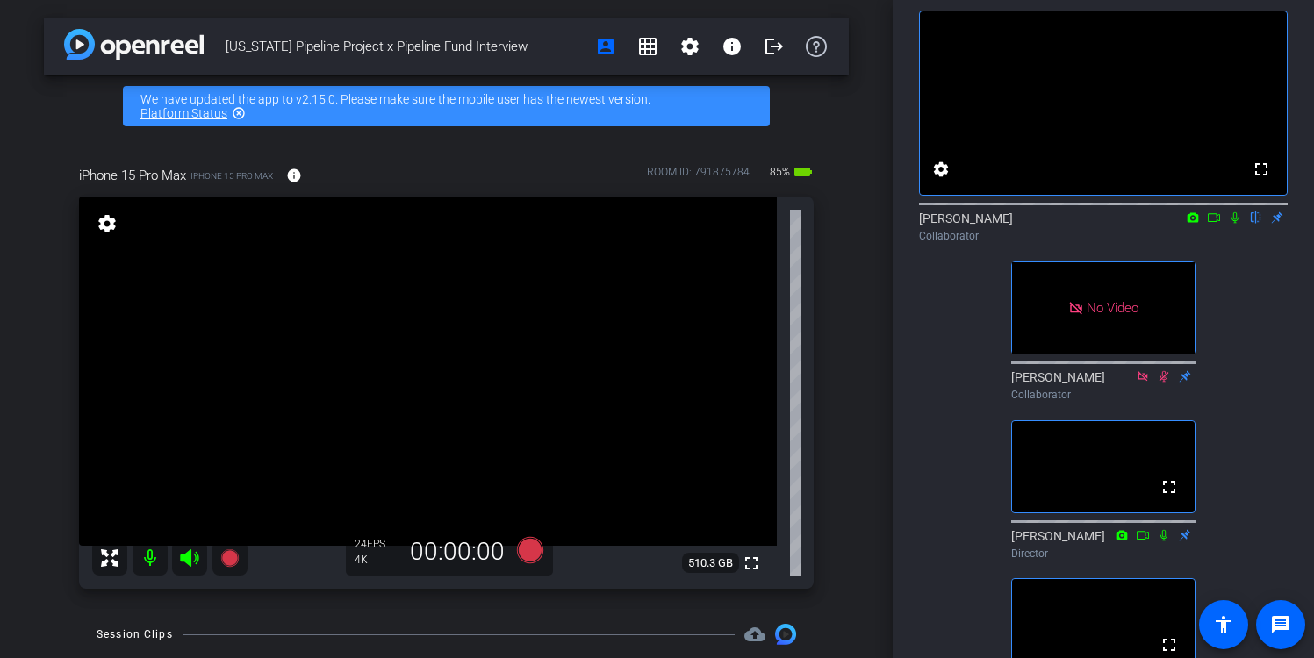
scroll to position [78, 0]
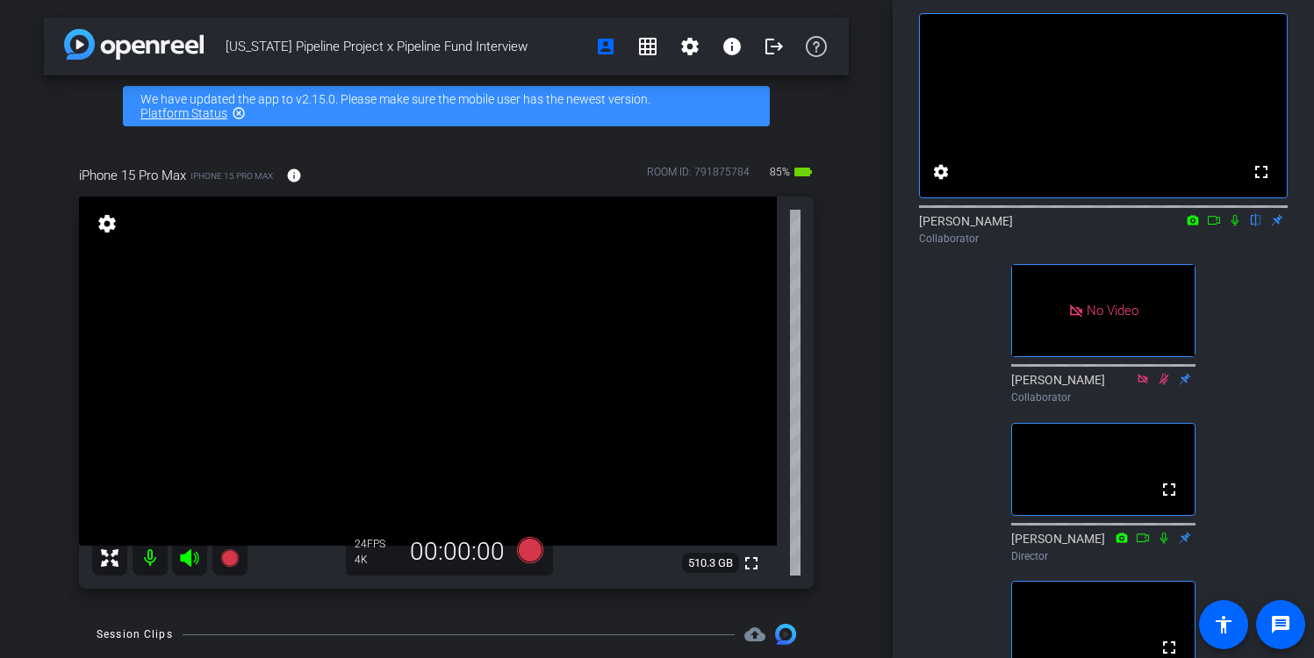
click at [1237, 226] on icon at bounding box center [1234, 220] width 7 height 11
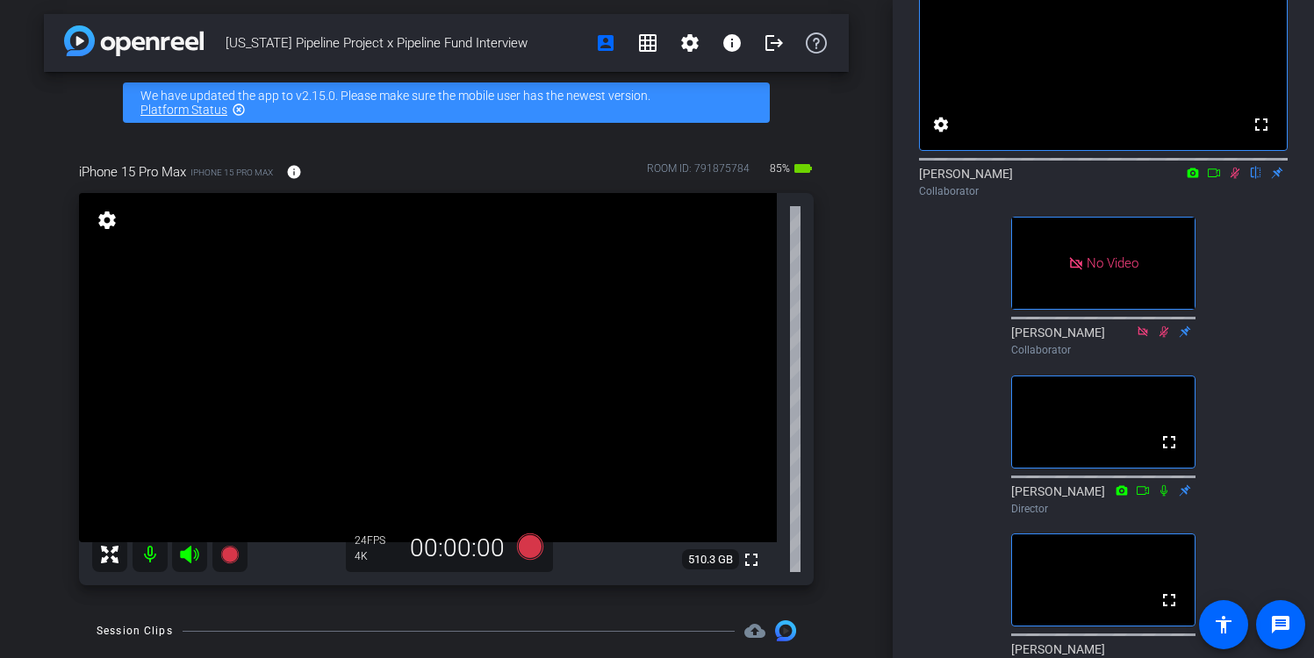
scroll to position [129, 0]
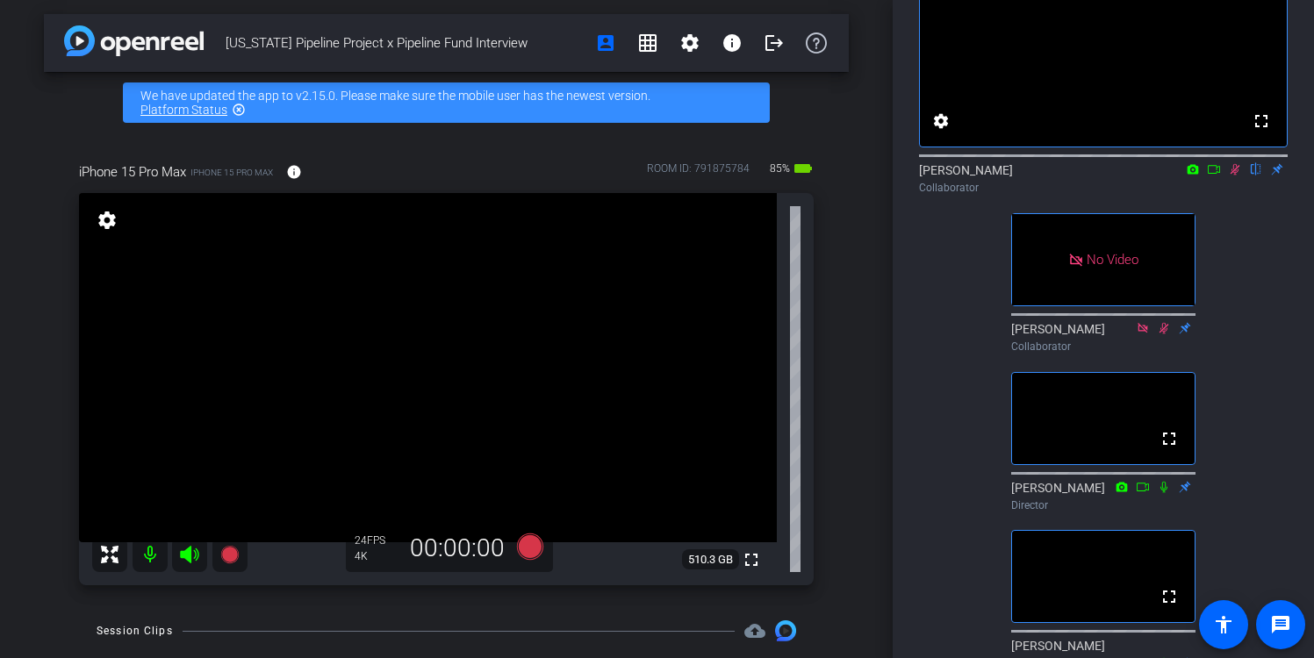
click at [1232, 176] on icon at bounding box center [1236, 169] width 10 height 11
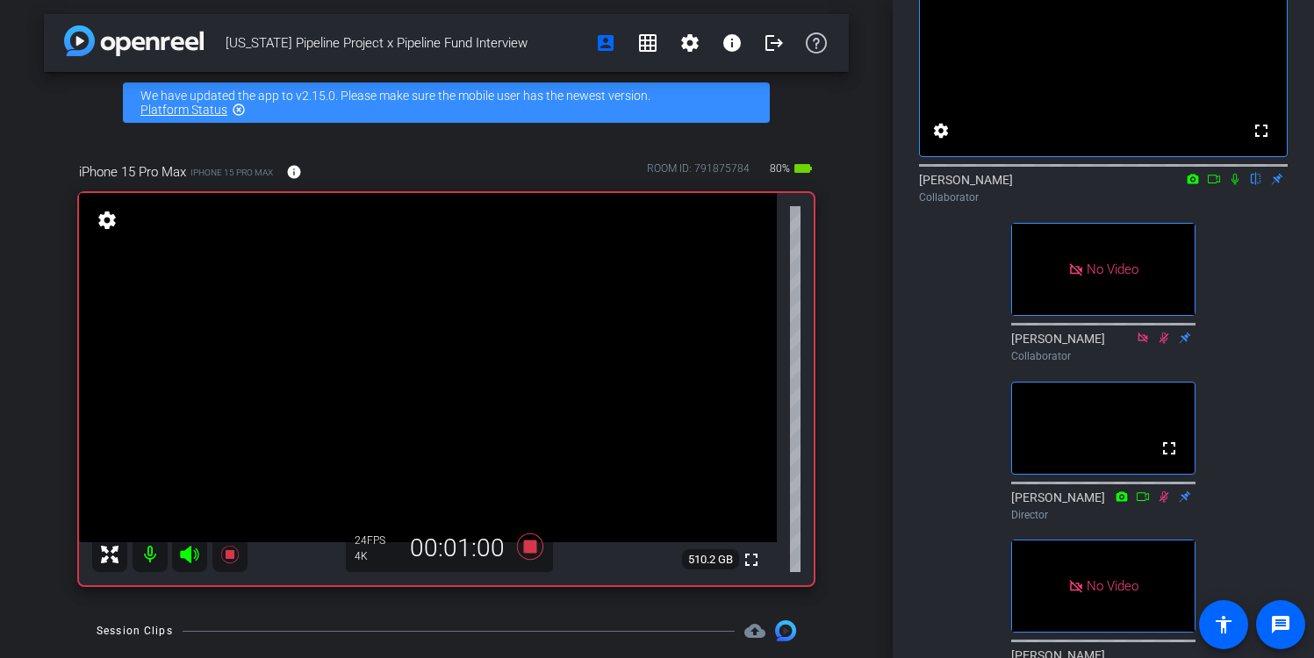
scroll to position [121, 0]
click at [1234, 183] on icon at bounding box center [1235, 177] width 14 height 12
click at [1213, 183] on icon at bounding box center [1214, 177] width 14 height 12
click at [1254, 183] on icon at bounding box center [1256, 177] width 14 height 12
click at [1258, 183] on icon at bounding box center [1256, 177] width 14 height 12
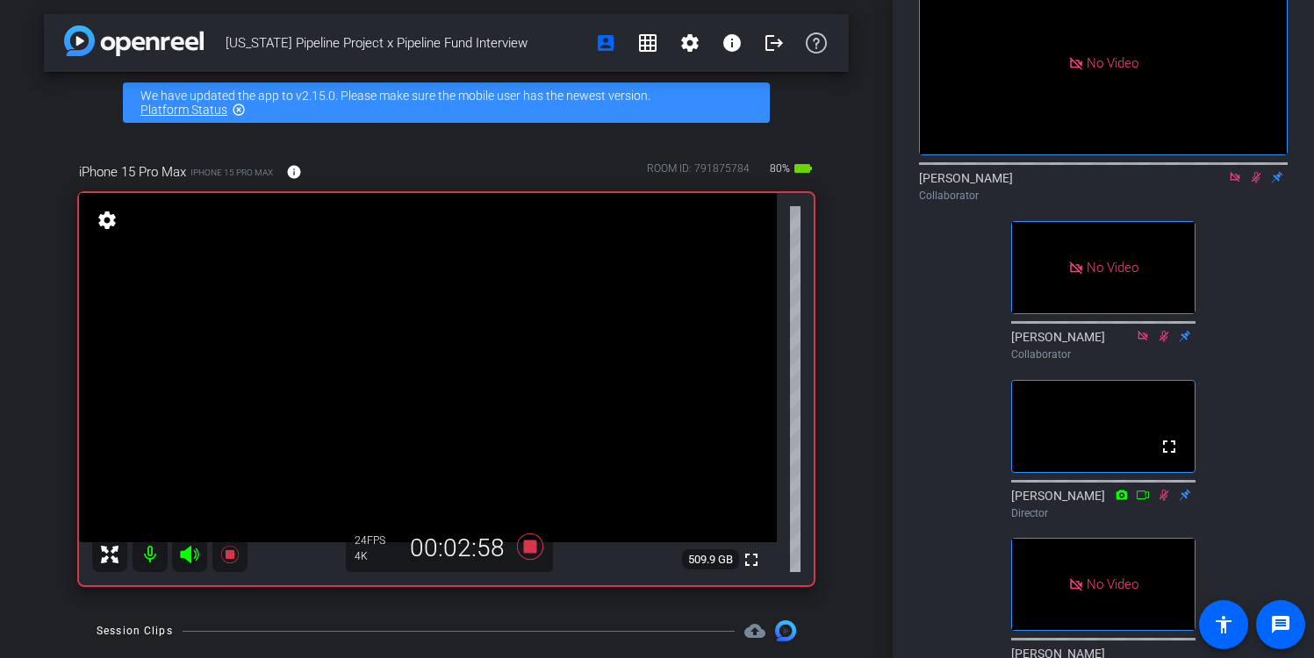
click at [1256, 183] on icon at bounding box center [1257, 177] width 10 height 11
click at [1255, 183] on icon at bounding box center [1256, 177] width 14 height 12
click at [1253, 183] on icon at bounding box center [1256, 177] width 14 height 12
click at [1258, 183] on icon at bounding box center [1256, 177] width 14 height 12
click at [1254, 183] on icon at bounding box center [1257, 177] width 10 height 11
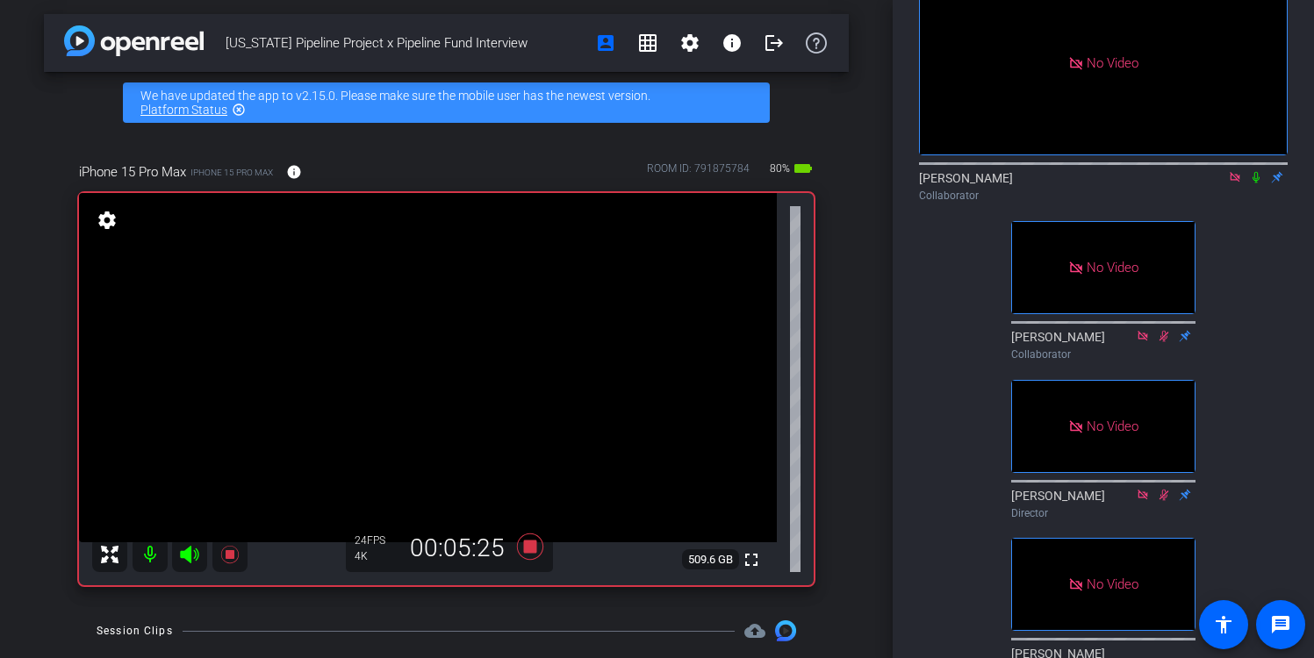
click at [1261, 183] on icon at bounding box center [1256, 177] width 14 height 12
click at [1253, 183] on icon at bounding box center [1256, 177] width 14 height 12
click at [1260, 183] on icon at bounding box center [1256, 177] width 14 height 12
click at [1258, 183] on icon at bounding box center [1257, 177] width 10 height 11
click at [1253, 183] on icon at bounding box center [1256, 177] width 7 height 11
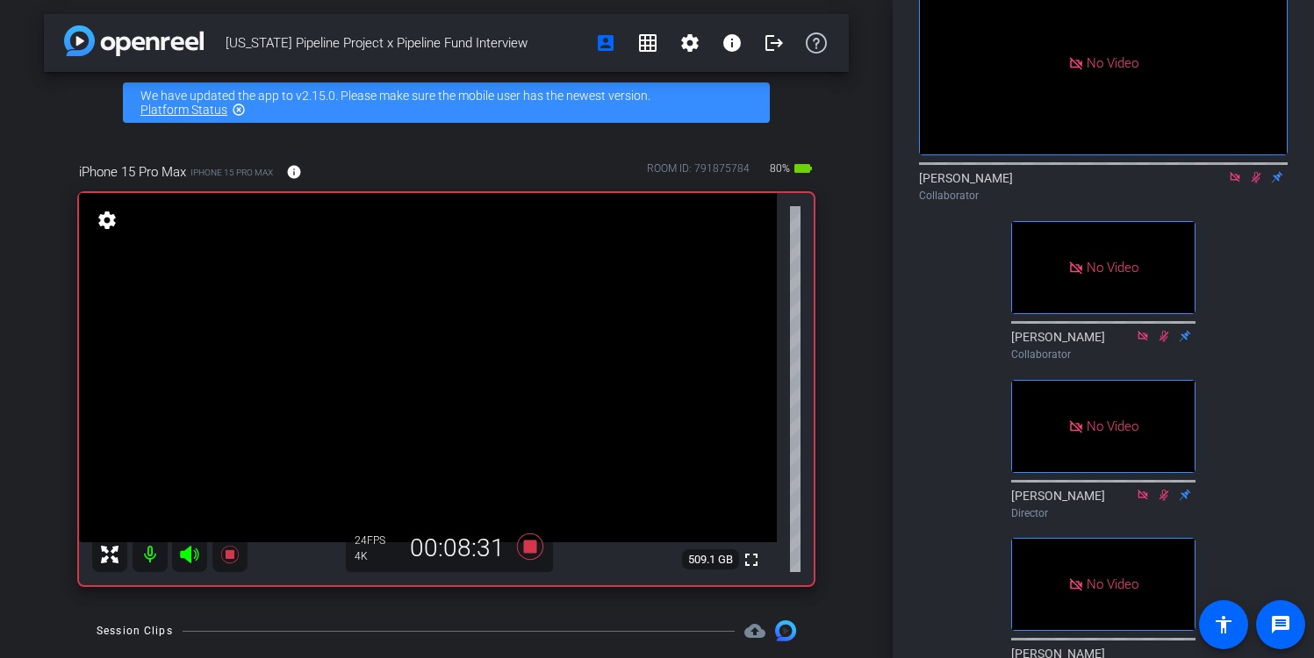
click at [1256, 183] on icon at bounding box center [1257, 177] width 10 height 11
click at [1257, 183] on icon at bounding box center [1256, 177] width 7 height 11
click at [1252, 185] on mat-icon at bounding box center [1256, 177] width 21 height 16
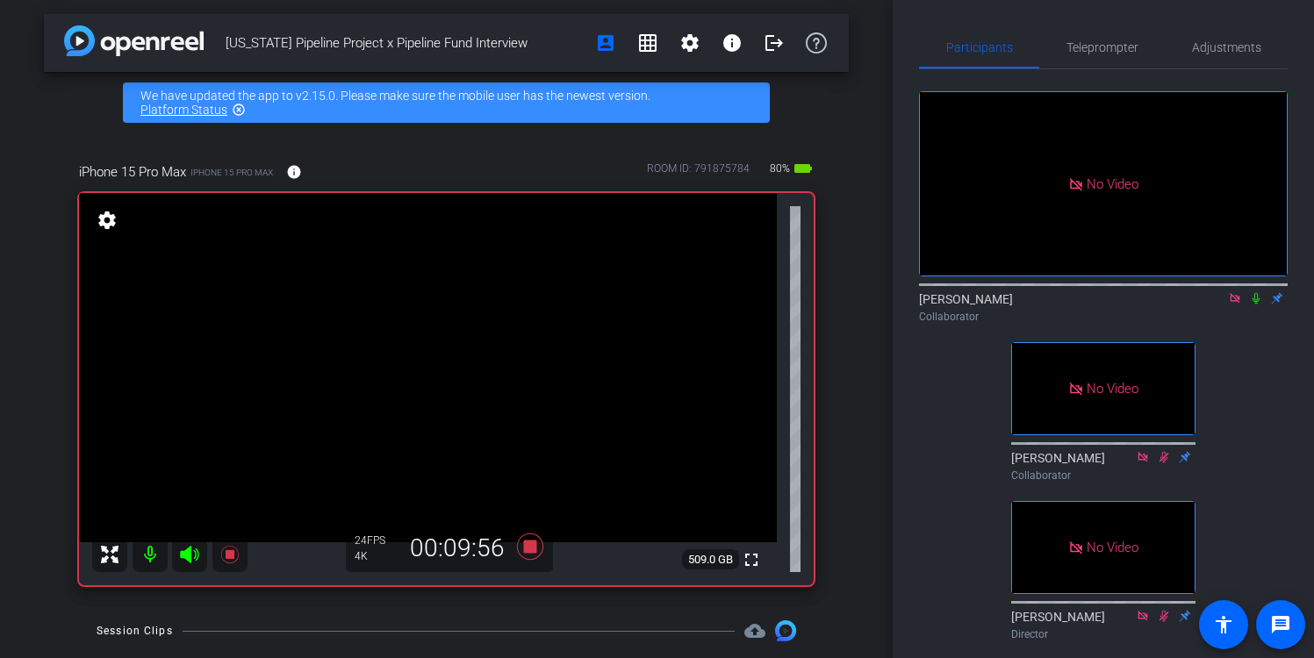
click at [1256, 305] on icon at bounding box center [1256, 298] width 14 height 12
click at [1258, 305] on icon at bounding box center [1257, 298] width 10 height 11
click at [1257, 305] on icon at bounding box center [1256, 298] width 7 height 11
click at [1260, 305] on icon at bounding box center [1256, 298] width 14 height 12
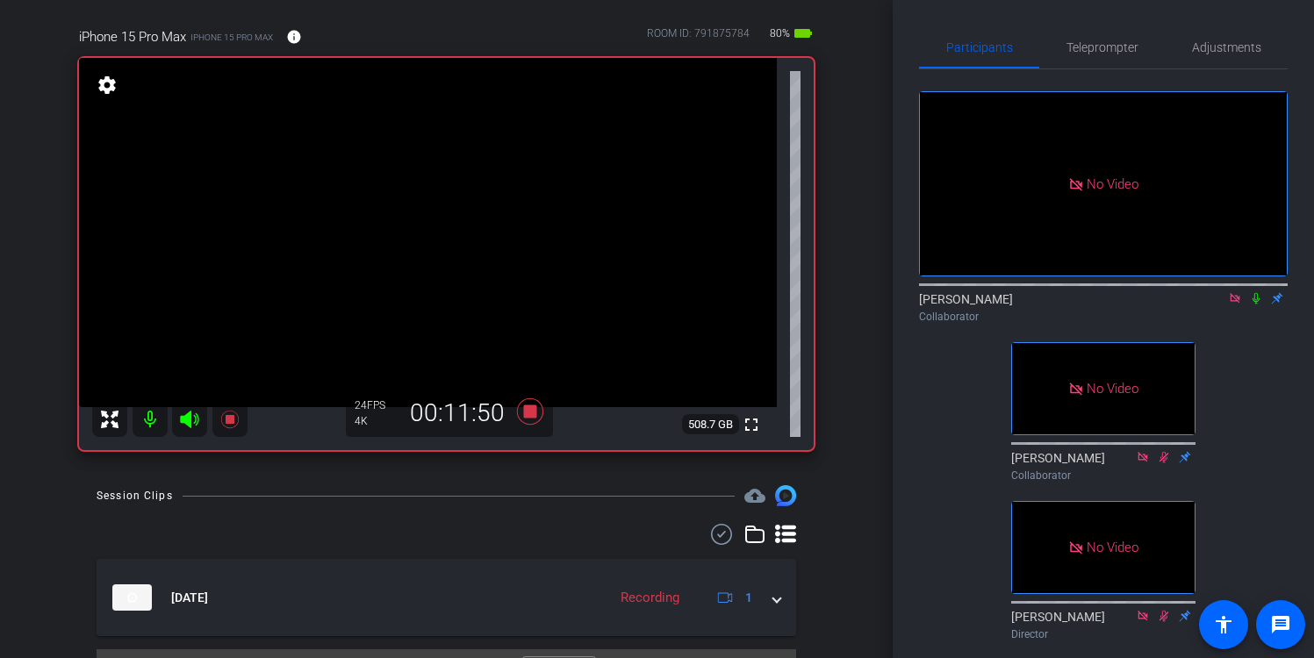
scroll to position [141, 0]
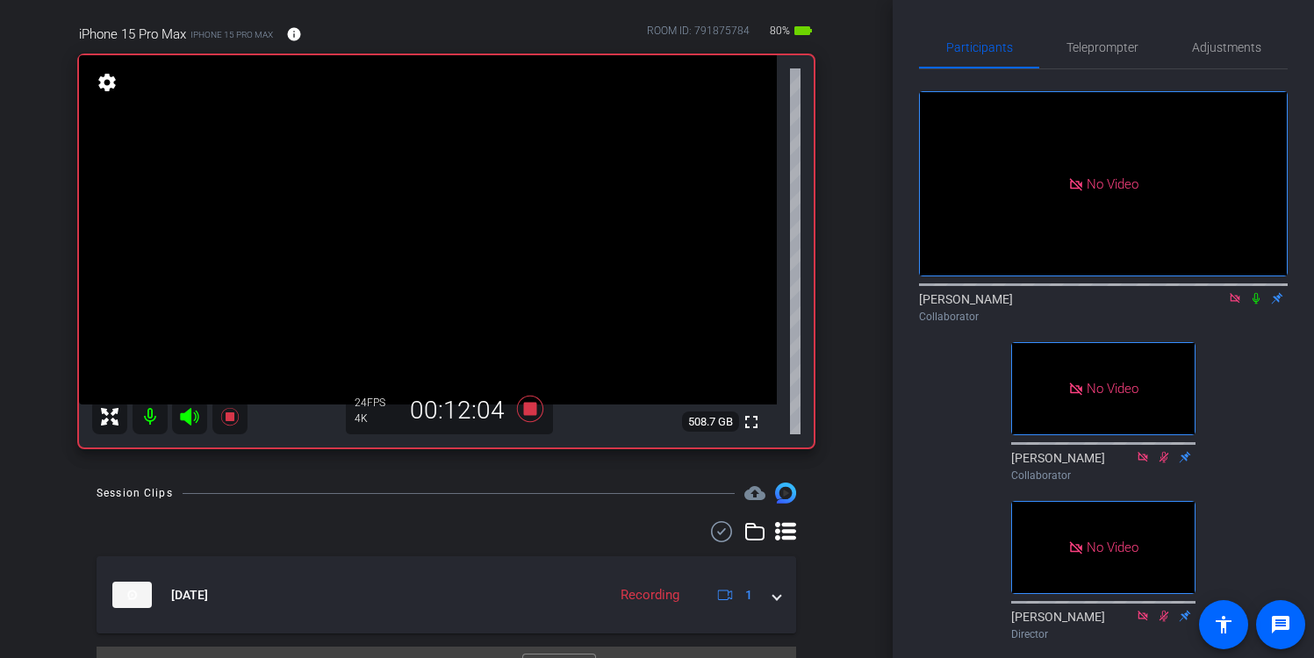
click at [1259, 305] on icon at bounding box center [1256, 298] width 7 height 11
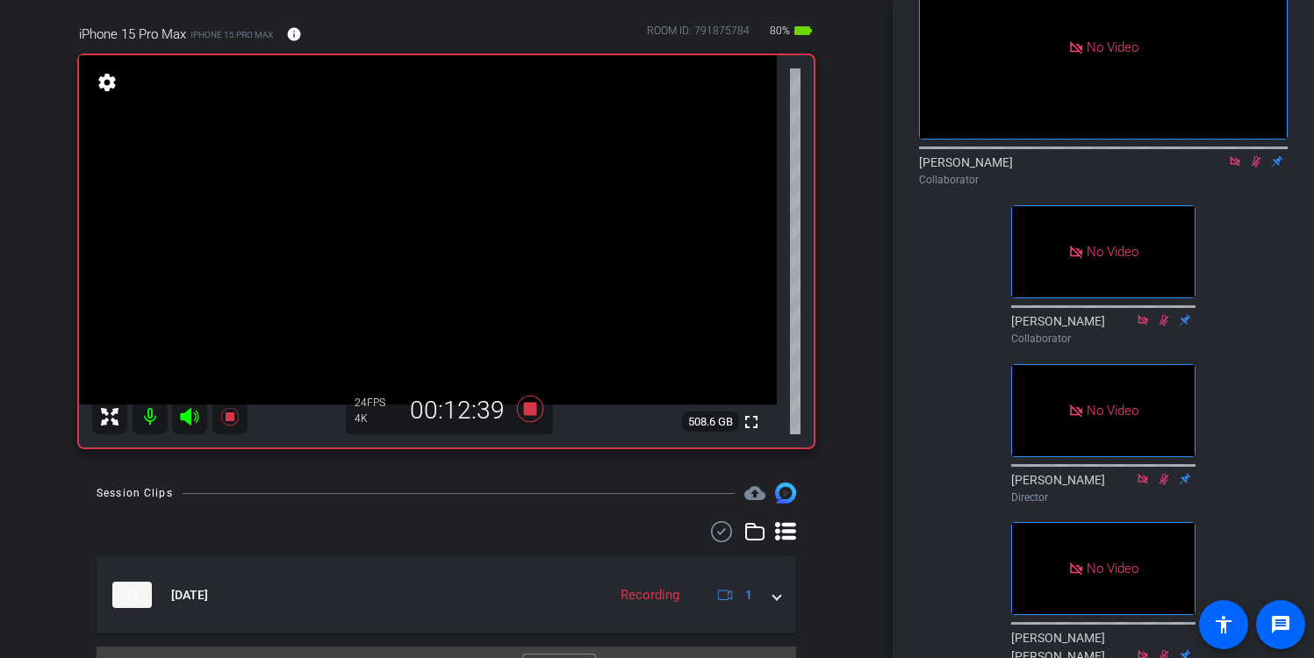
scroll to position [254, 0]
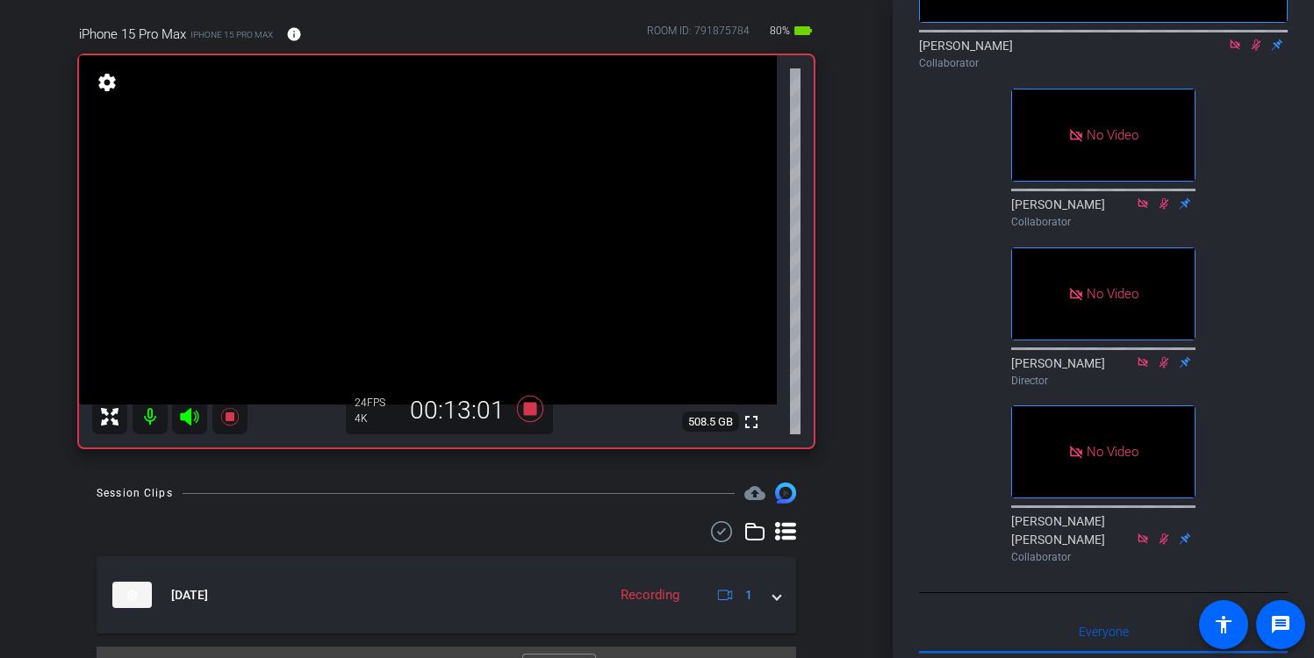
click at [1259, 51] on icon at bounding box center [1257, 44] width 10 height 11
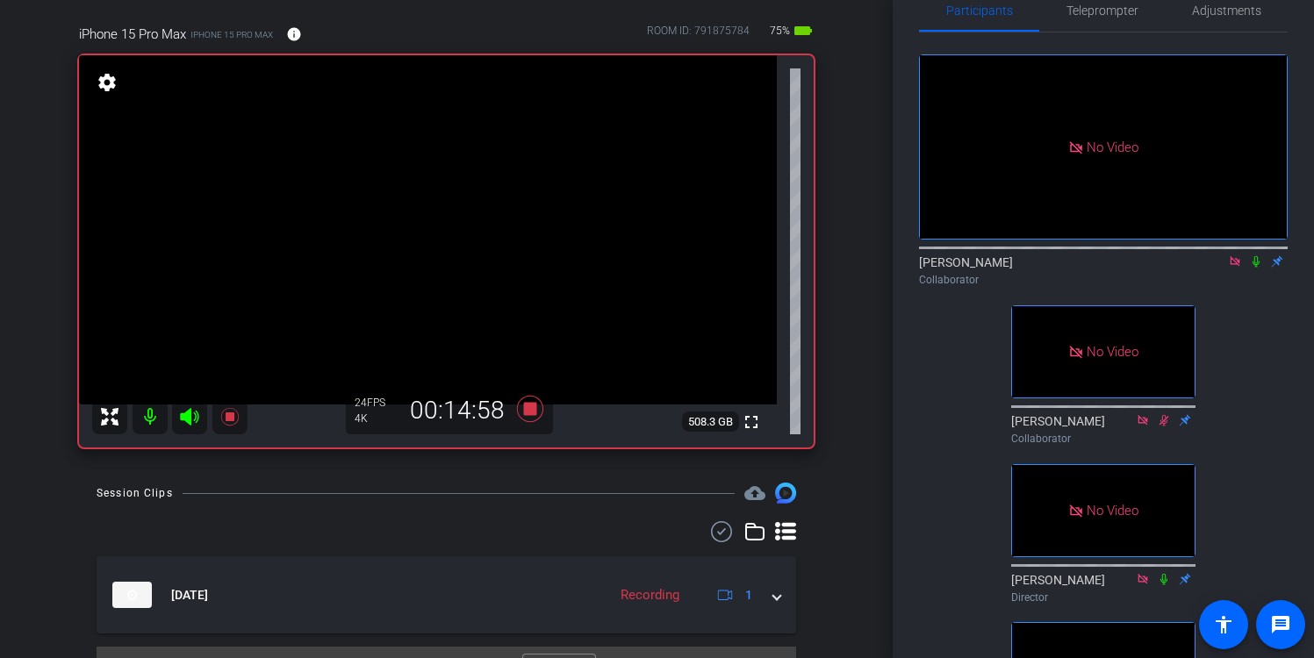
scroll to position [36, 0]
click at [1253, 269] on icon at bounding box center [1256, 262] width 7 height 11
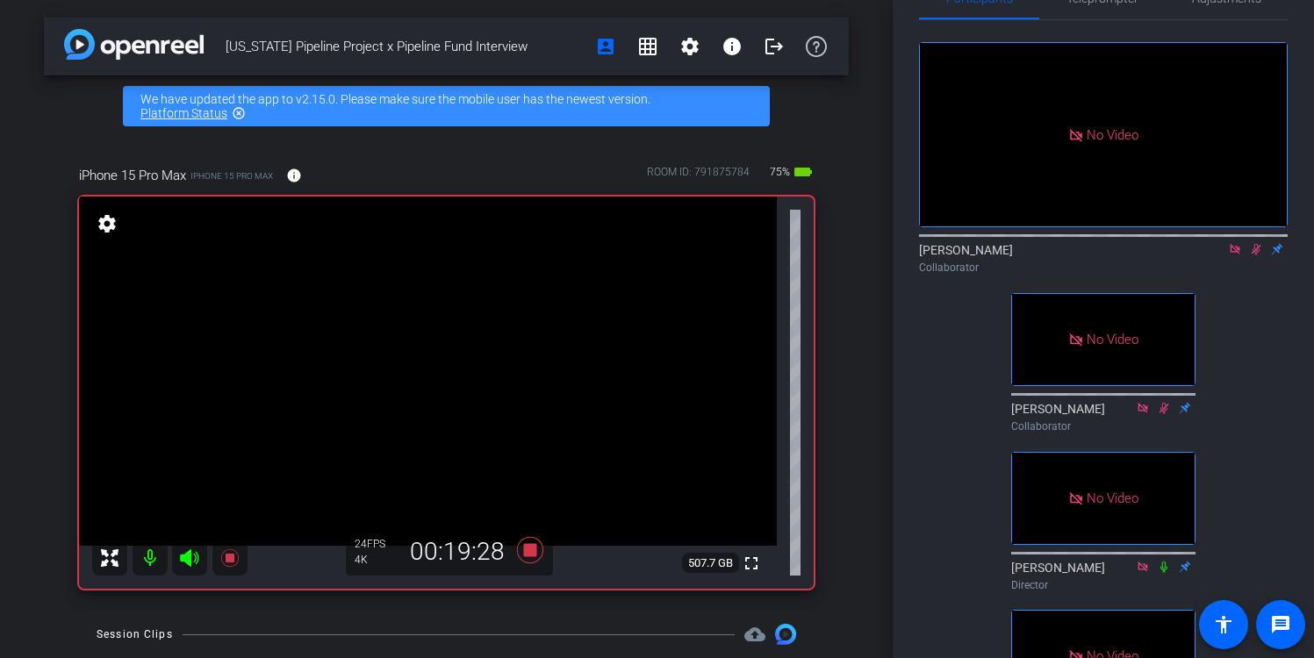
scroll to position [0, 0]
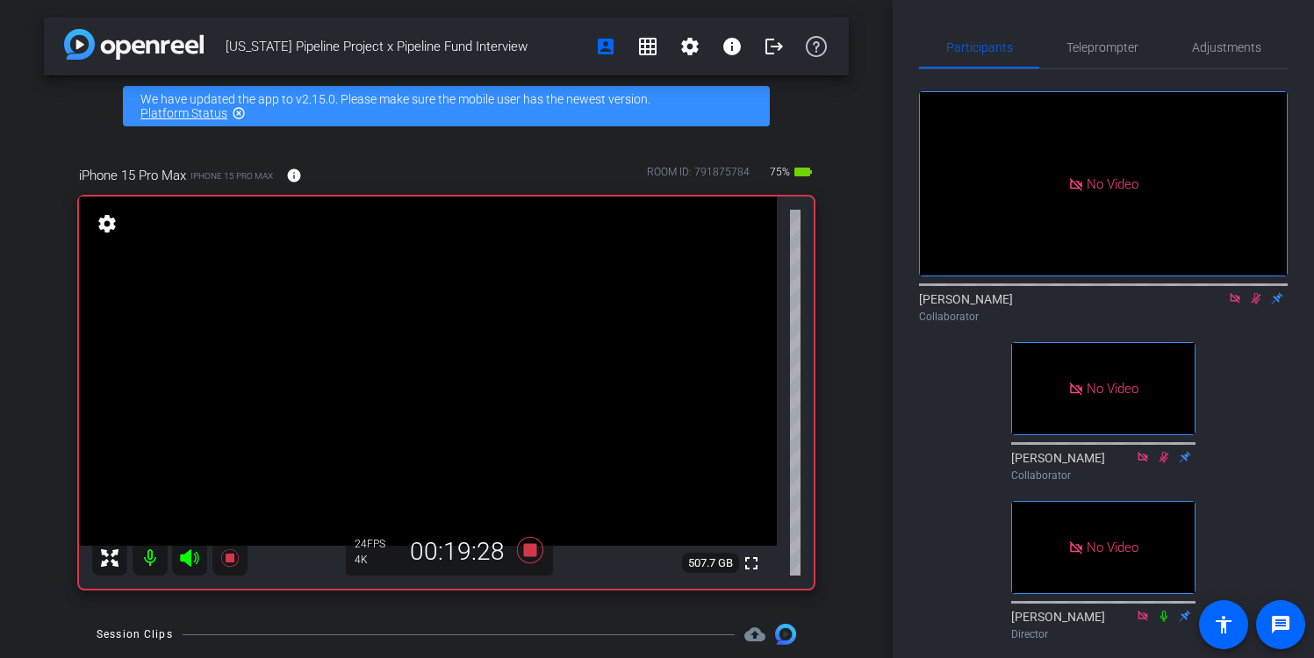
click at [1255, 305] on icon at bounding box center [1256, 298] width 14 height 12
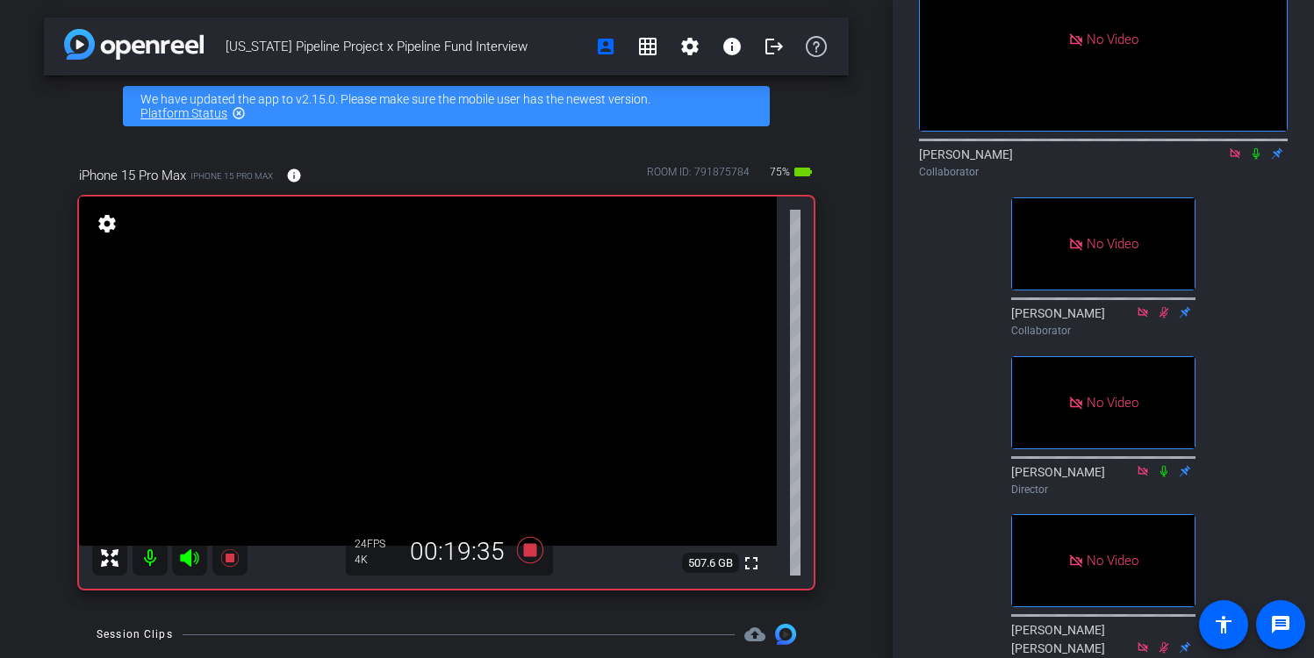
scroll to position [133, 0]
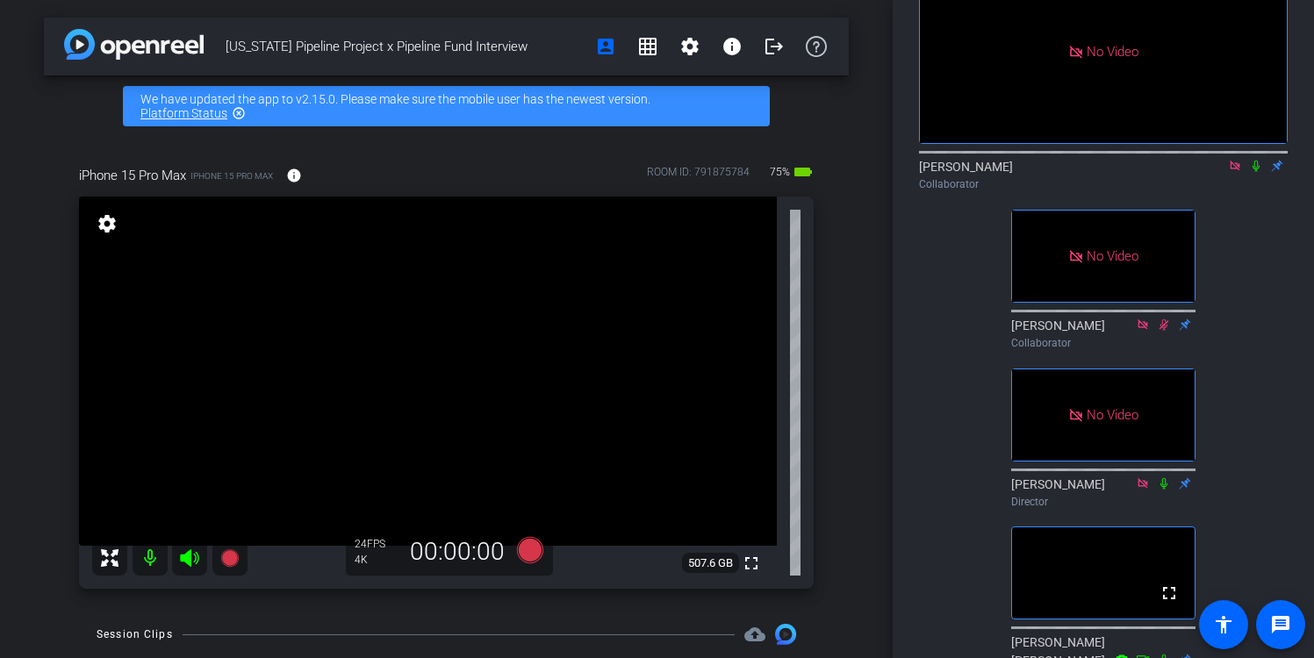
click at [1233, 174] on mat-icon at bounding box center [1234, 166] width 21 height 16
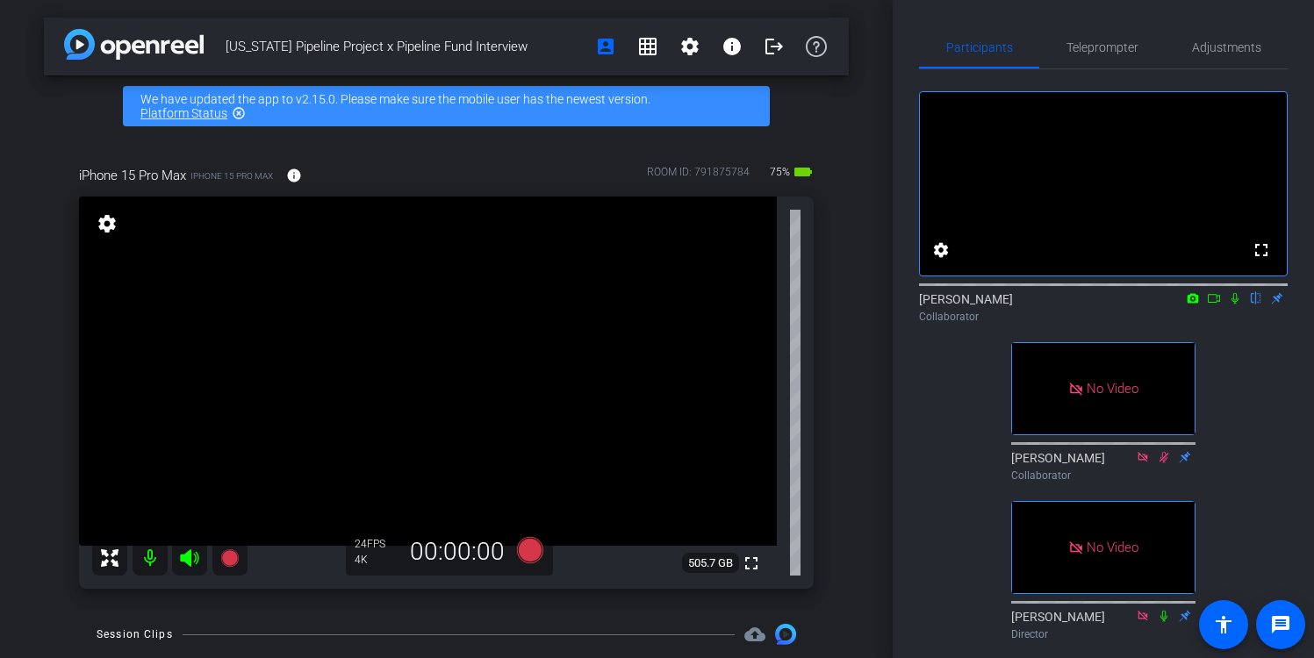
scroll to position [1, 0]
click at [1233, 304] on icon at bounding box center [1234, 297] width 7 height 11
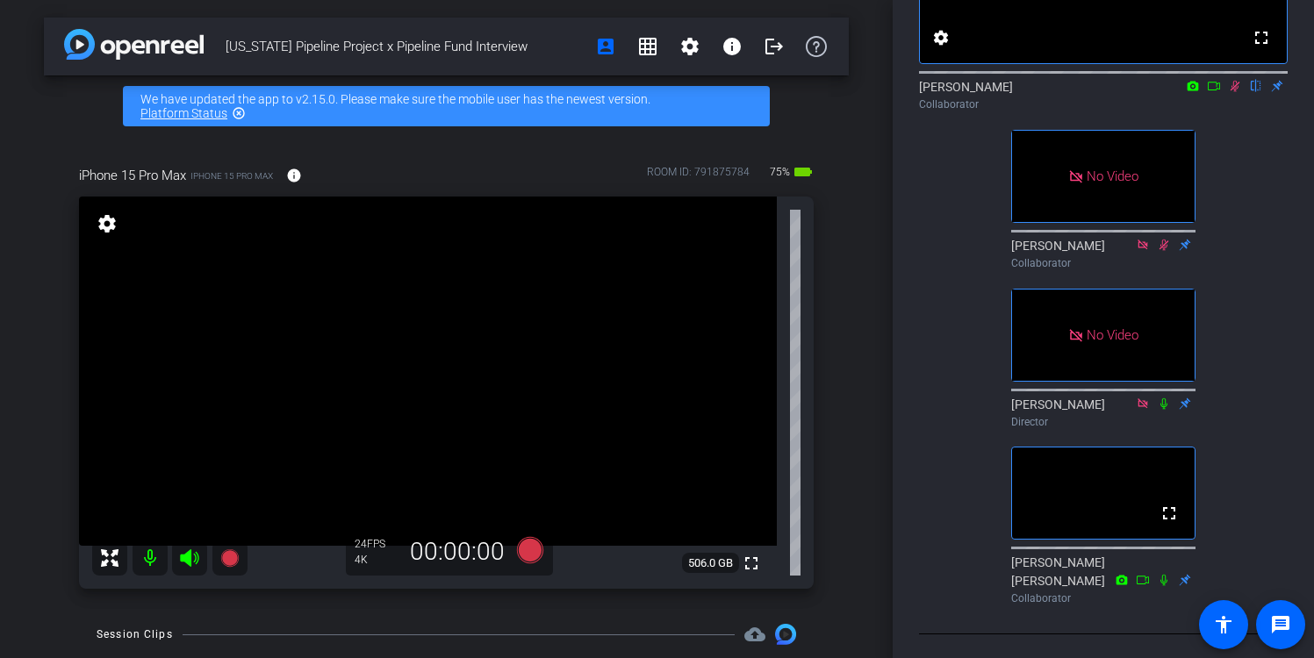
scroll to position [212, 0]
click at [1234, 93] on icon at bounding box center [1236, 87] width 10 height 11
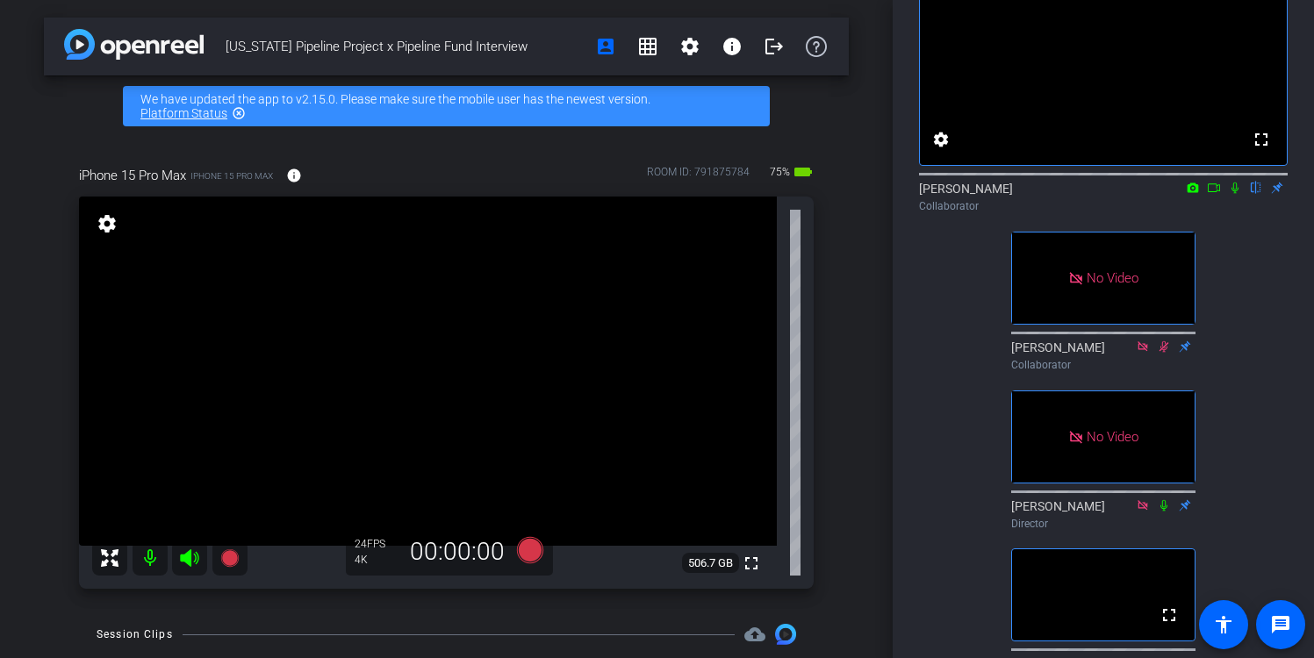
scroll to position [113, 0]
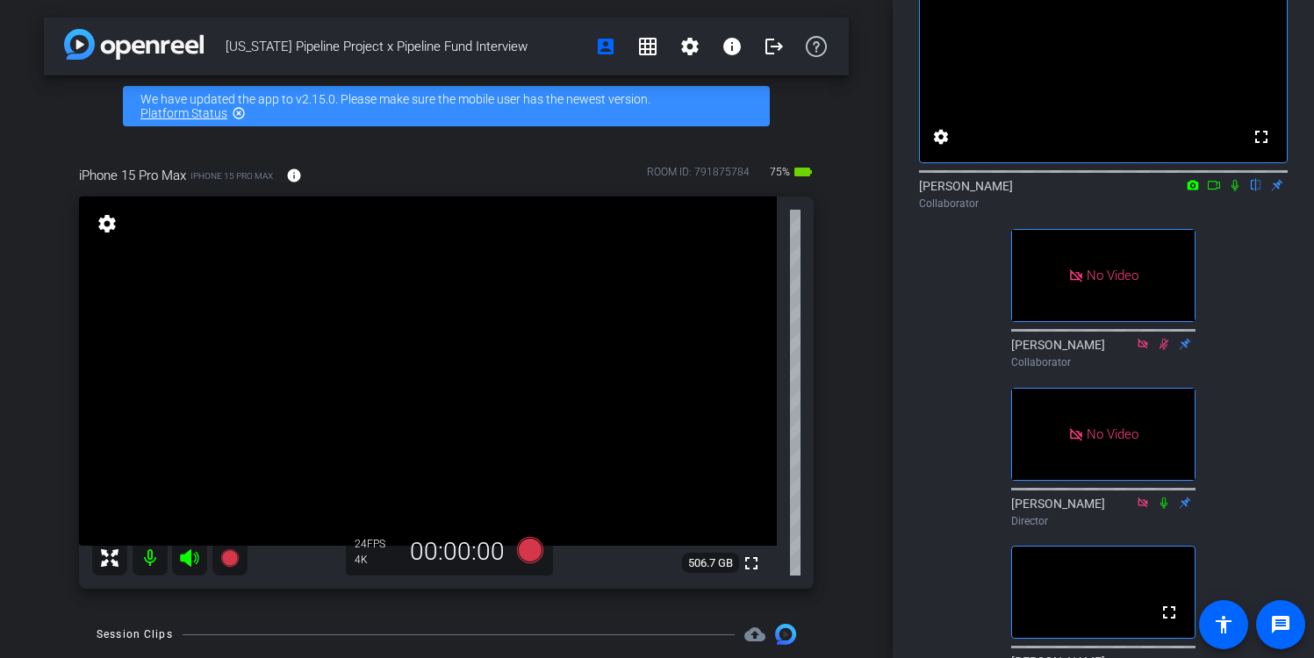
click at [1237, 191] on icon at bounding box center [1235, 185] width 14 height 12
click at [1214, 191] on icon at bounding box center [1214, 185] width 14 height 12
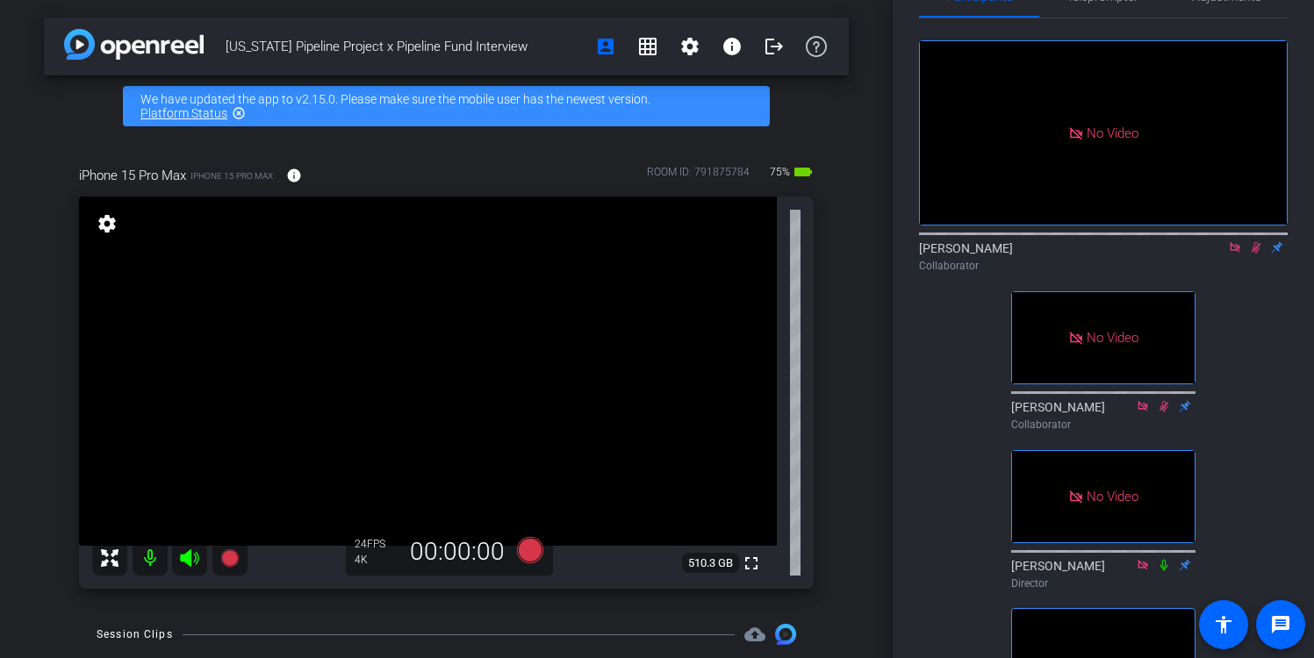
scroll to position [43, 0]
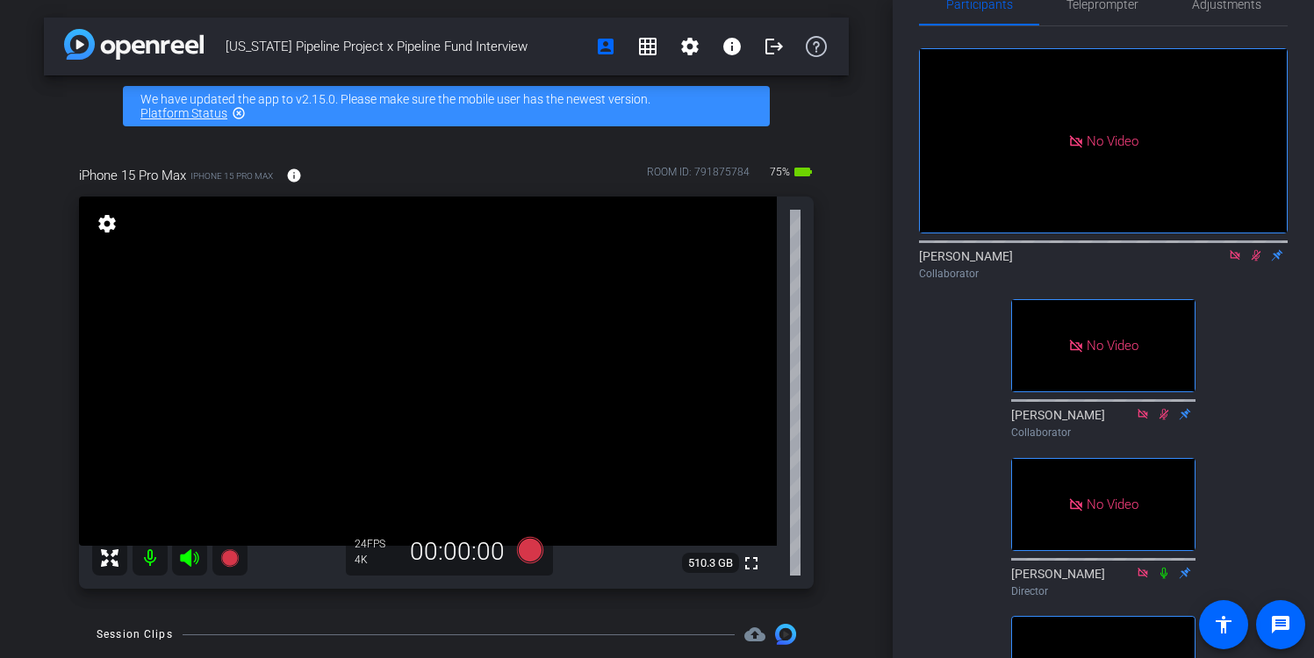
click at [1258, 262] on icon at bounding box center [1257, 255] width 10 height 11
